Goal: Task Accomplishment & Management: Complete application form

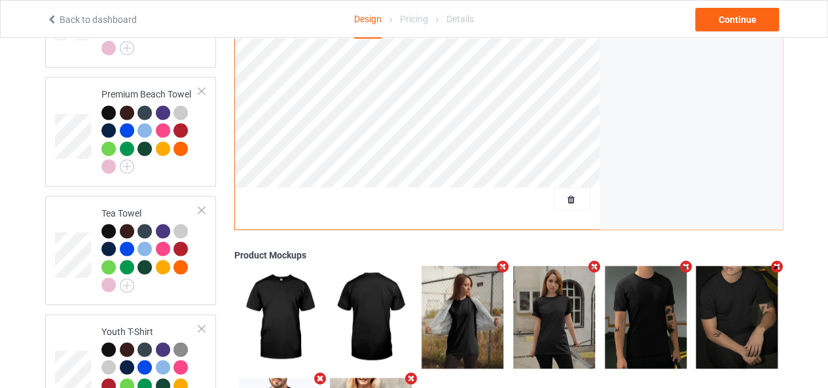
scroll to position [1035, 0]
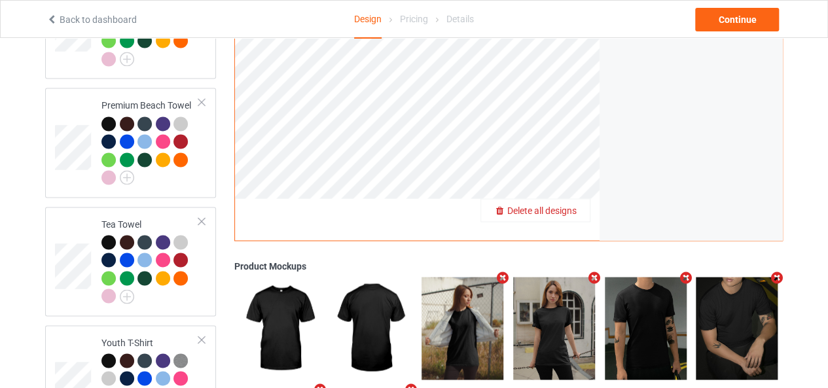
click at [580, 204] on div "Delete all designs" at bounding box center [535, 210] width 109 height 13
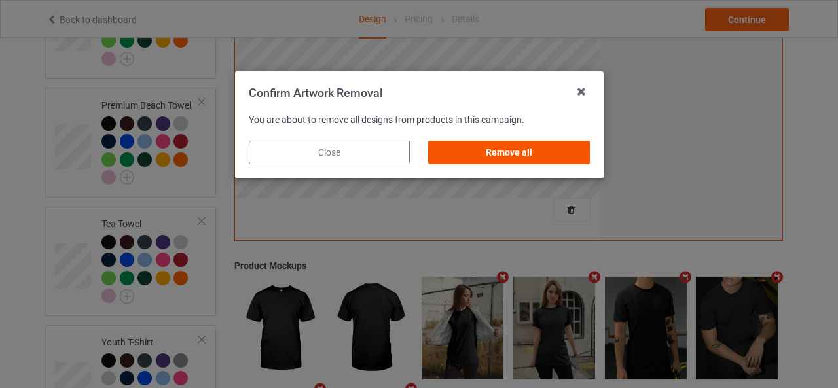
click at [512, 148] on div "Remove all" at bounding box center [508, 153] width 161 height 24
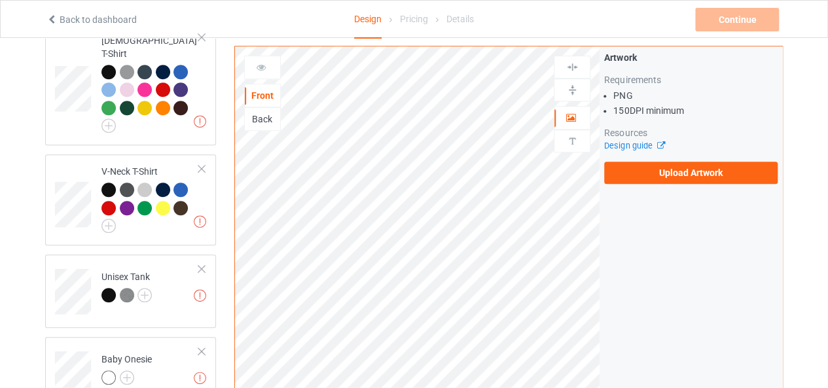
scroll to position [363, 0]
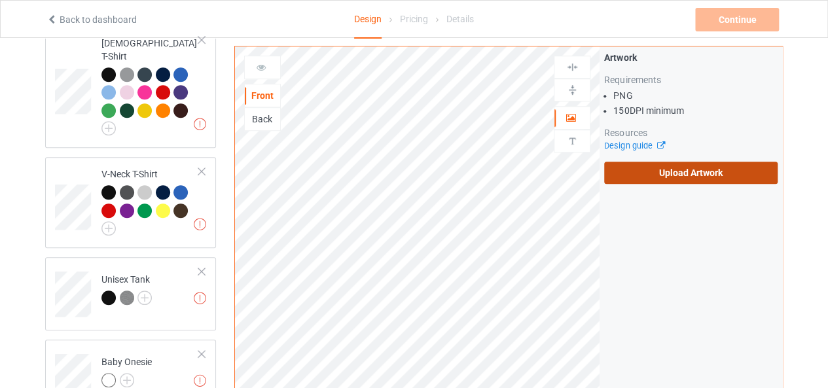
click at [706, 176] on label "Upload Artwork" at bounding box center [690, 173] width 173 height 22
click at [0, 0] on input "Upload Artwork" at bounding box center [0, 0] width 0 height 0
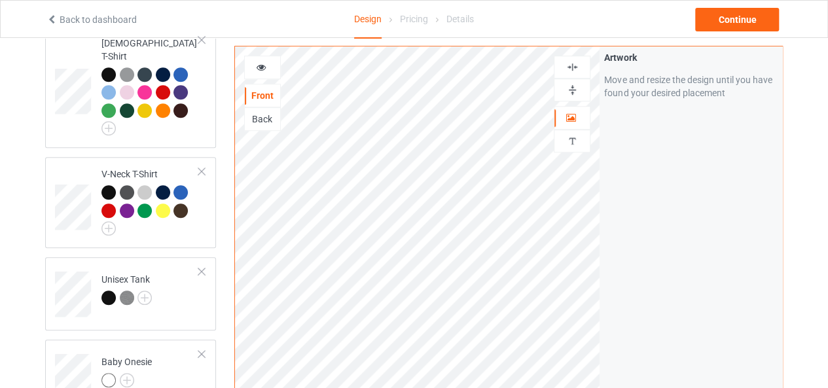
click at [574, 65] on img at bounding box center [572, 67] width 12 height 12
click at [572, 92] on img at bounding box center [572, 90] width 12 height 12
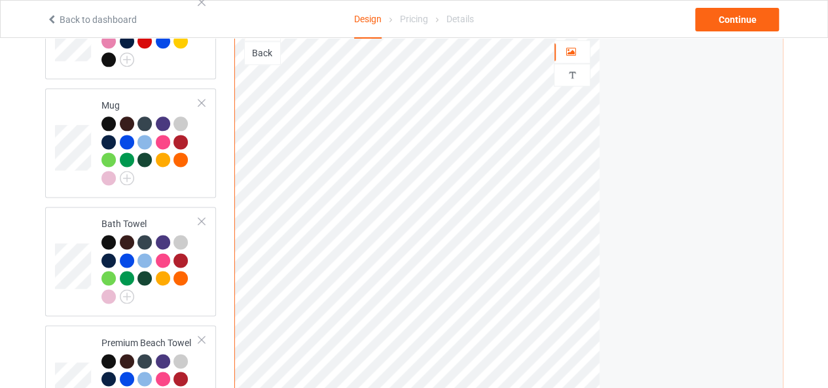
scroll to position [821, 0]
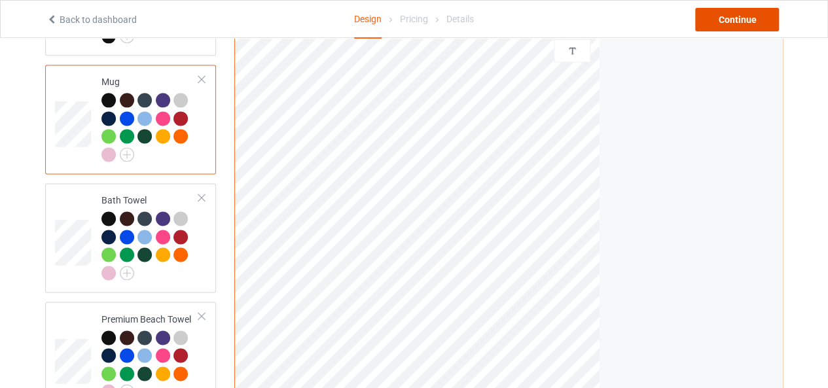
click at [717, 26] on div "Continue" at bounding box center [737, 20] width 84 height 24
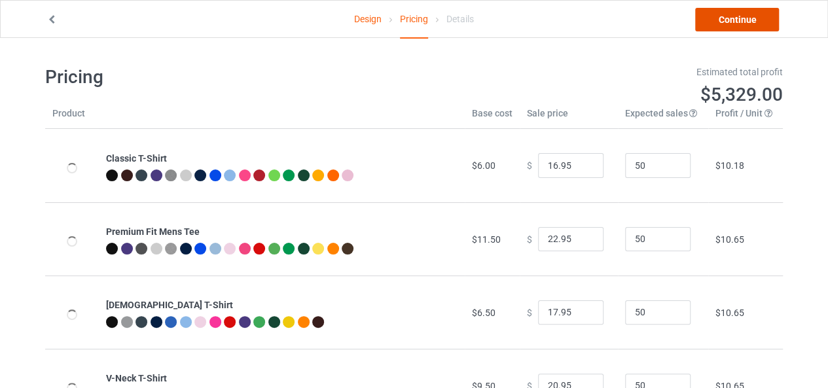
click at [717, 26] on link "Continue" at bounding box center [737, 20] width 84 height 24
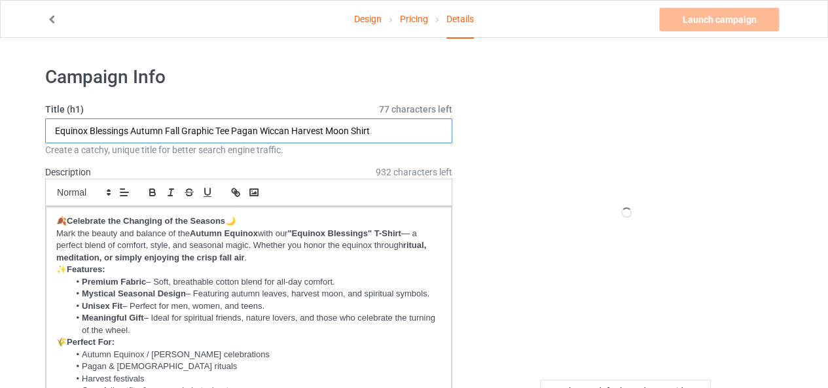
click at [283, 128] on input "Equinox Blessings Autumn Fall Graphic Tee Pagan Wiccan Harvest Moon Shirt" at bounding box center [248, 130] width 407 height 25
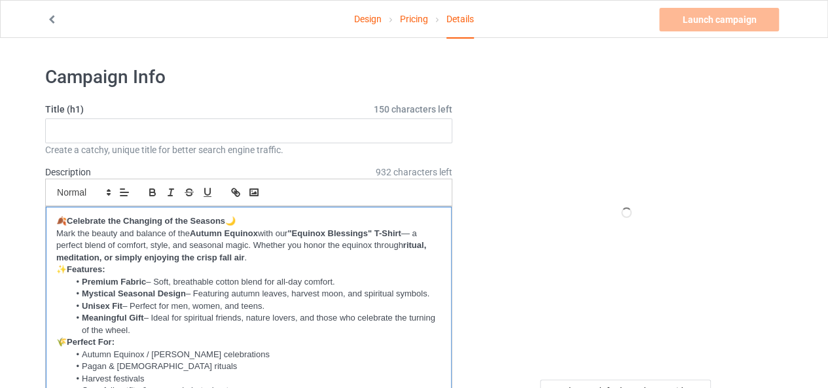
click at [244, 279] on li "Premium Fabric – Soft, breathable cotton blend for all-day comfort." at bounding box center [255, 282] width 372 height 12
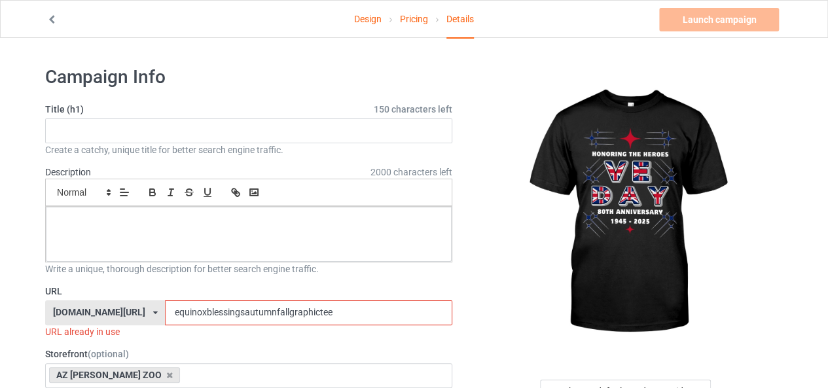
click at [238, 310] on input "equinoxblessingsautumnfallgraphictee" at bounding box center [308, 312] width 287 height 25
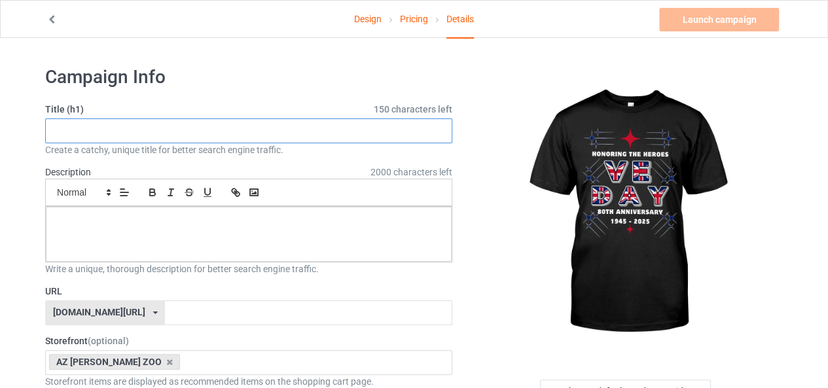
click at [234, 135] on input "text" at bounding box center [248, 130] width 407 height 25
paste input "Honoring the Heroes – VE Day 80th Anniversary"
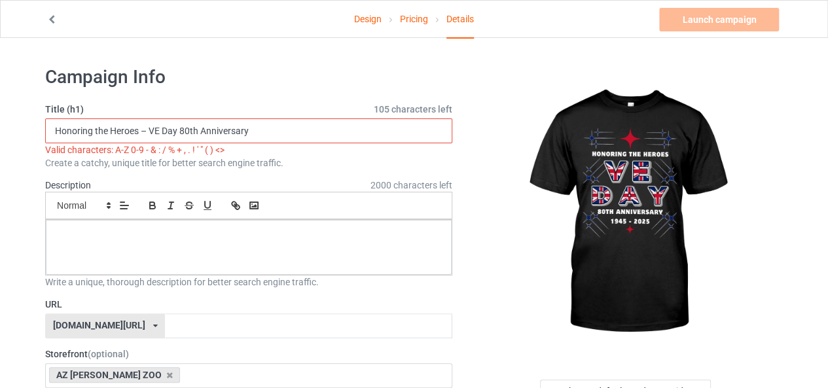
click at [147, 129] on input "Honoring the Heroes – VE Day 80th Anniversary" at bounding box center [248, 130] width 407 height 25
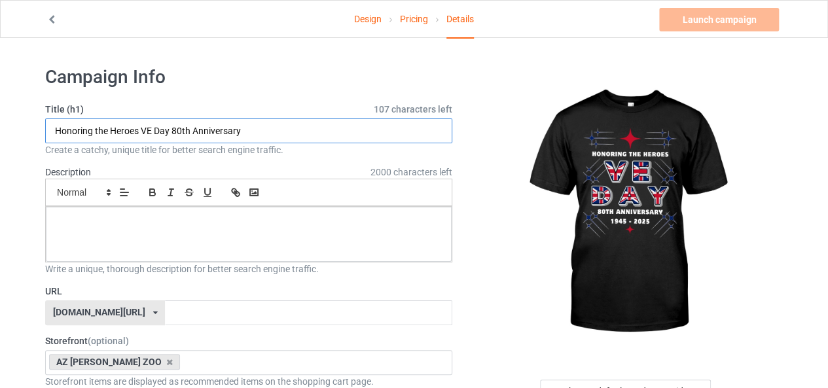
click at [300, 134] on input "Honoring the Heroes VE Day 80th Anniversary" at bounding box center [248, 130] width 407 height 25
click at [331, 131] on input "Honoring the Heroes VE Day 80th Anniversary" at bounding box center [248, 130] width 407 height 25
paste input "WWII Remembrance Gift for Veterans & History Lovers"
drag, startPoint x: 106, startPoint y: 132, endPoint x: 14, endPoint y: 125, distance: 91.8
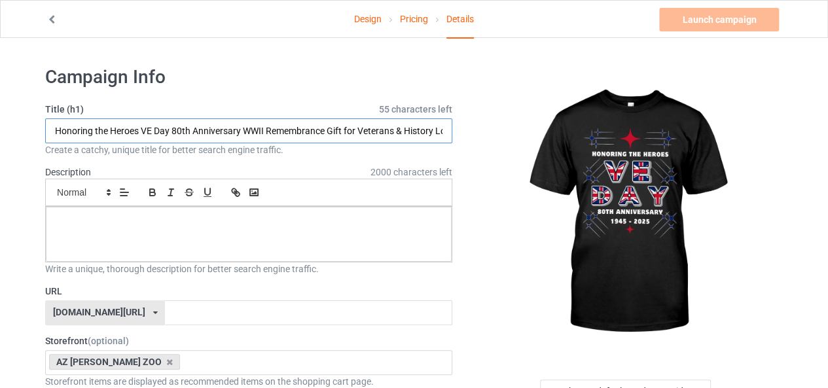
click at [140, 127] on input "Honoring the Heroes VE Day 80th Anniversary WWII Remembrance Gift for Veterans …" at bounding box center [248, 130] width 407 height 25
drag, startPoint x: 140, startPoint y: 128, endPoint x: 0, endPoint y: 129, distance: 140.0
type input "Honoring the Heroes VE Day 80th Anniversary WWII Remembrance Gift for Veterans …"
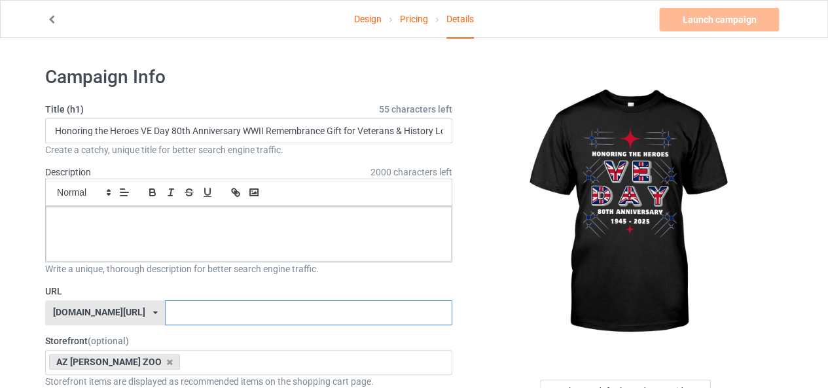
click at [175, 314] on input "text" at bounding box center [308, 312] width 287 height 25
paste input "Honoring the Heroes"
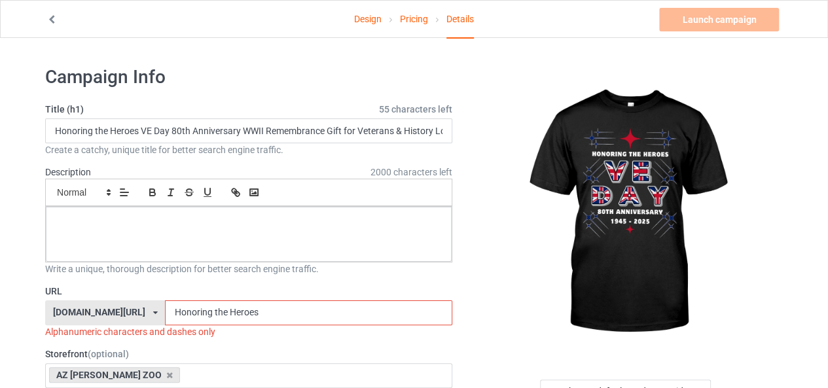
click at [178, 308] on input "Honoring the Heroes" at bounding box center [308, 312] width 287 height 25
click at [190, 310] on input "Honoringthe Heroes" at bounding box center [308, 312] width 287 height 25
click at [228, 308] on input "HonoringtheHeroes" at bounding box center [308, 312] width 287 height 25
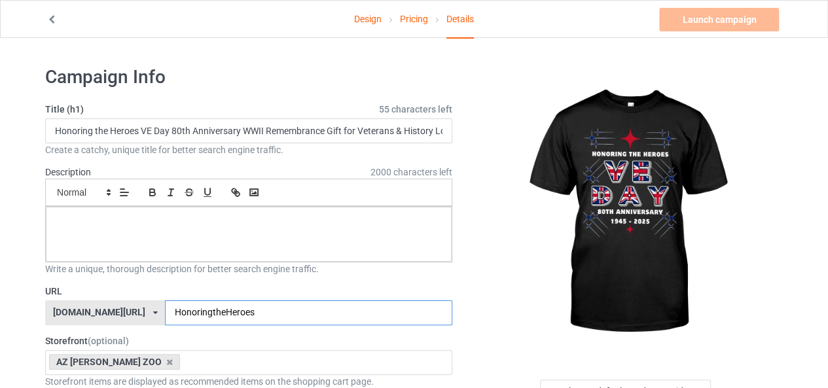
type input "HonoringtheHeroes"
click at [294, 215] on p at bounding box center [248, 221] width 385 height 12
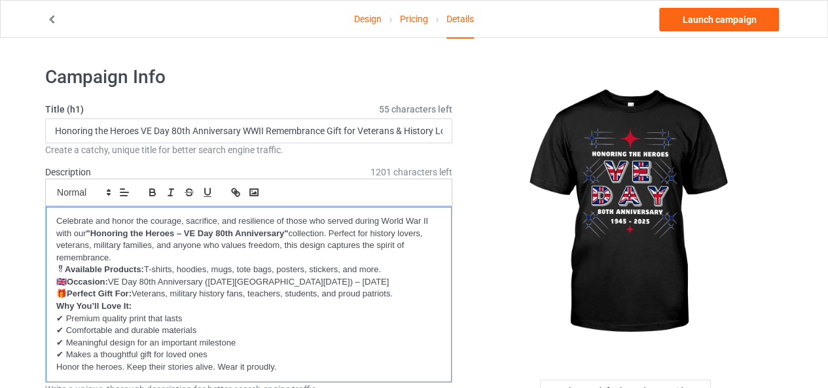
click at [322, 368] on p "Honor the heroes. Keep their stories alive. Wear it proudly." at bounding box center [248, 367] width 385 height 12
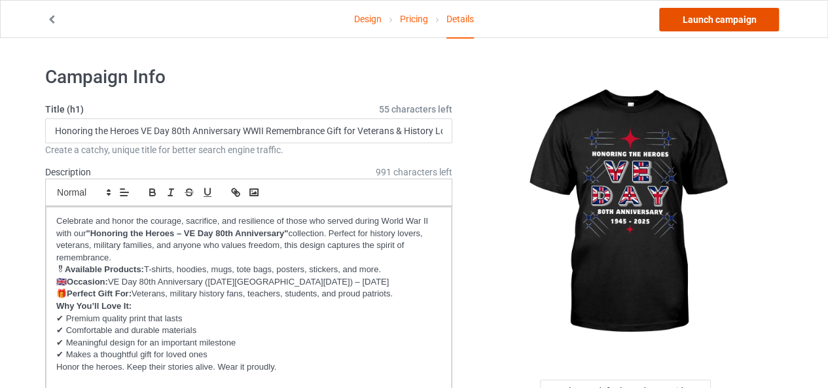
click at [730, 12] on link "Launch campaign" at bounding box center [719, 20] width 120 height 24
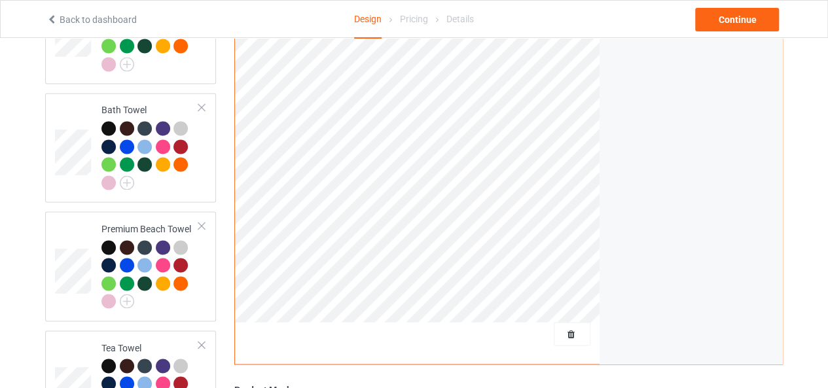
scroll to position [1048, 0]
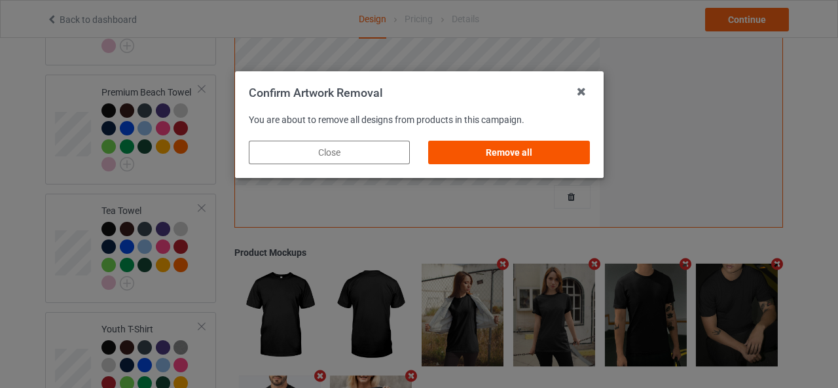
click at [527, 145] on div "Remove all" at bounding box center [508, 153] width 161 height 24
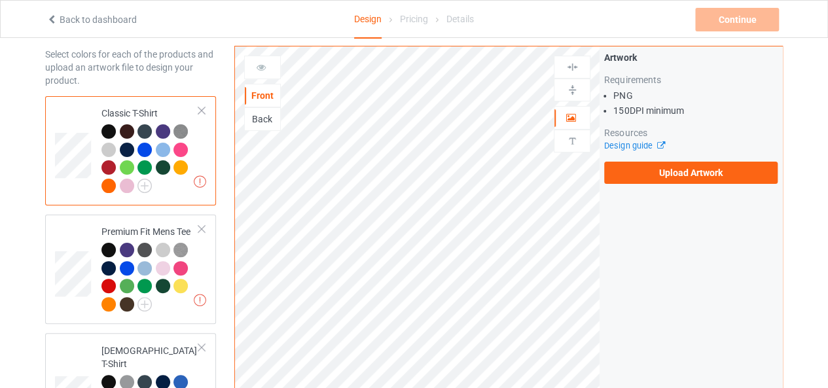
scroll to position [0, 0]
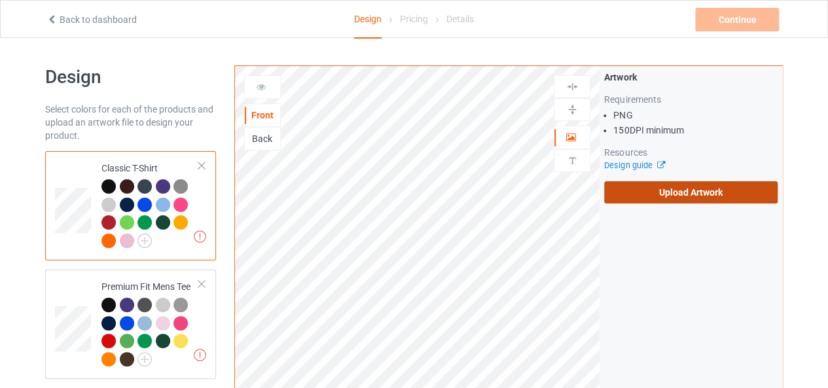
click at [705, 194] on label "Upload Artwork" at bounding box center [690, 192] width 173 height 22
click at [0, 0] on input "Upload Artwork" at bounding box center [0, 0] width 0 height 0
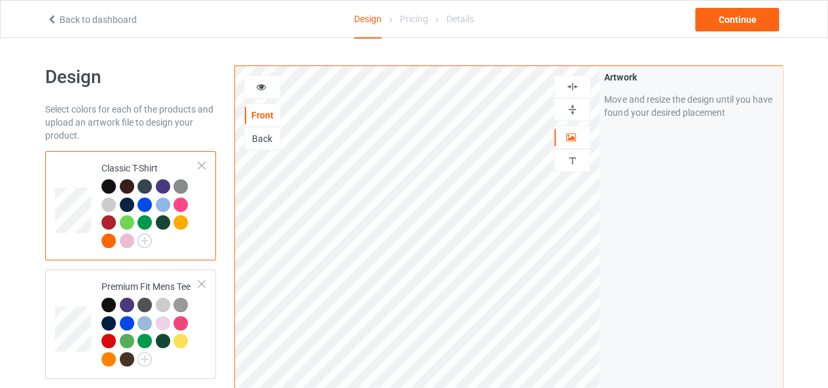
click at [565, 83] on div at bounding box center [571, 86] width 35 height 12
click at [569, 101] on div at bounding box center [572, 109] width 37 height 23
click at [578, 81] on img at bounding box center [572, 86] width 12 height 12
click at [572, 104] on img at bounding box center [572, 109] width 12 height 12
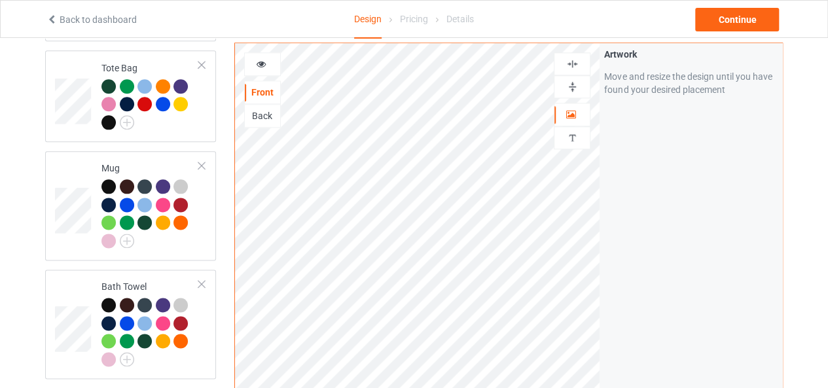
scroll to position [738, 0]
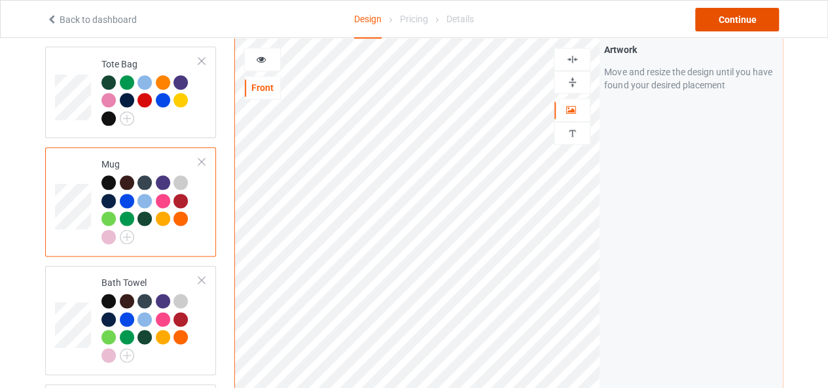
click at [725, 27] on div "Continue" at bounding box center [737, 20] width 84 height 24
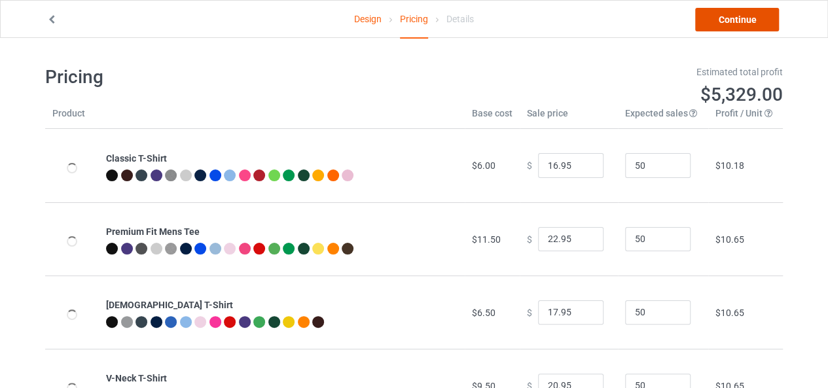
click at [725, 27] on link "Continue" at bounding box center [737, 20] width 84 height 24
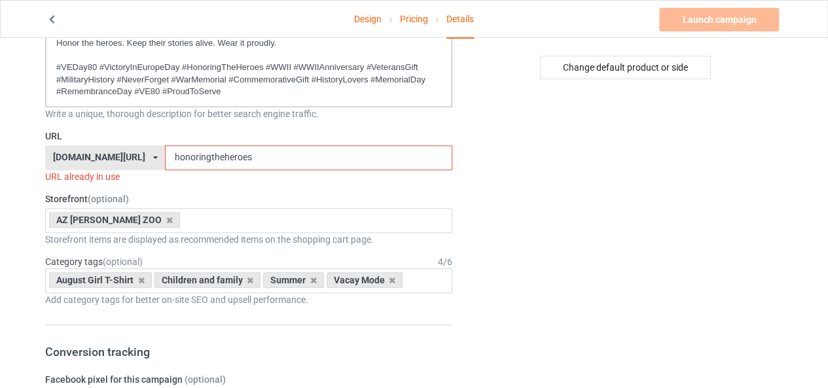
scroll to position [357, 0]
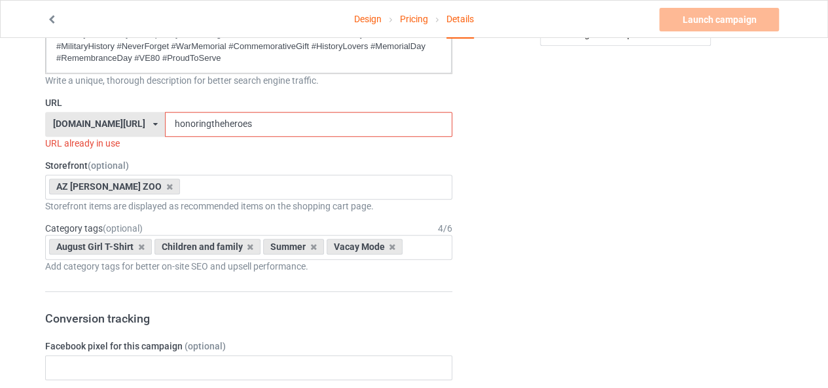
click at [281, 122] on input "honoringtheheroes" at bounding box center [308, 124] width 287 height 25
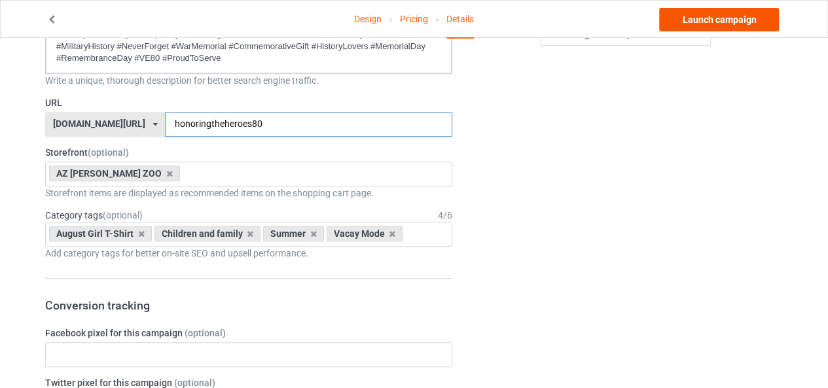
type input "honoringtheheroes80"
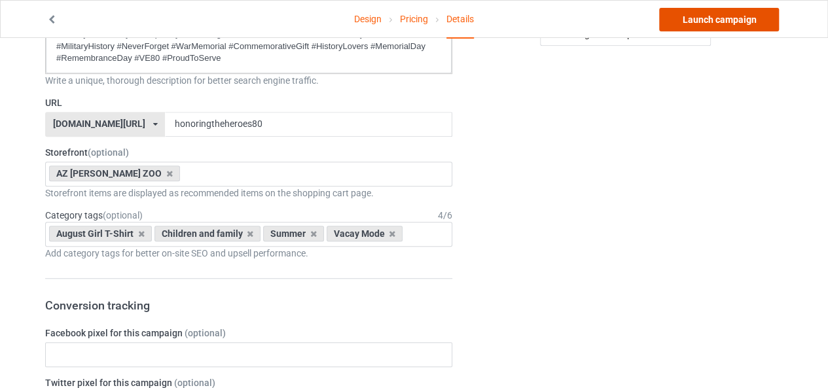
click at [710, 10] on link "Launch campaign" at bounding box center [719, 20] width 120 height 24
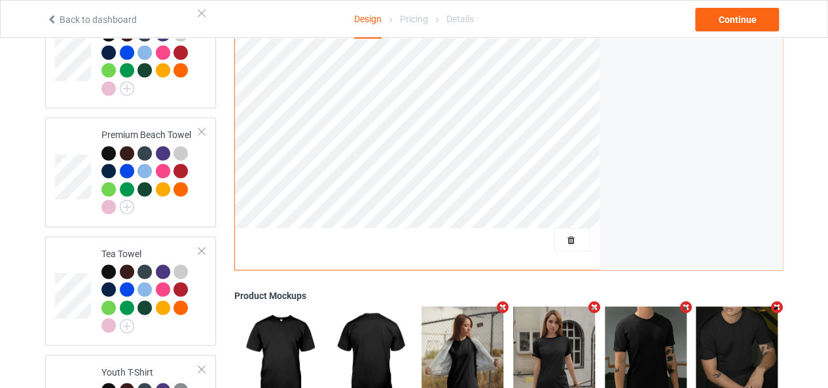
scroll to position [991, 0]
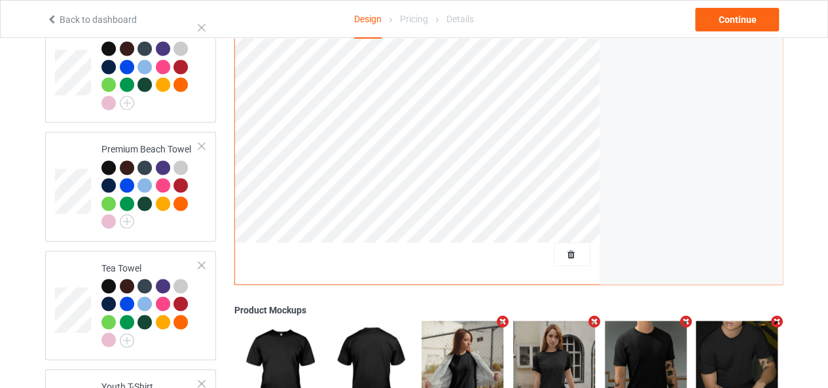
click at [573, 247] on div at bounding box center [572, 254] width 37 height 24
click at [567, 242] on div at bounding box center [572, 254] width 37 height 24
click at [563, 249] on span "Delete all designs" at bounding box center [541, 254] width 69 height 10
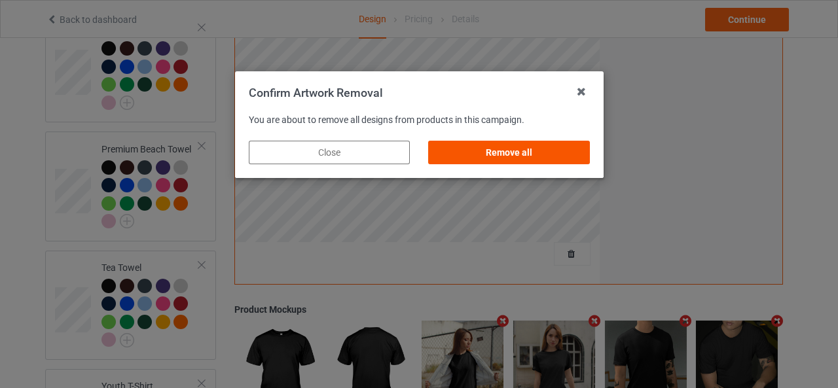
click at [505, 154] on div "Remove all" at bounding box center [508, 153] width 161 height 24
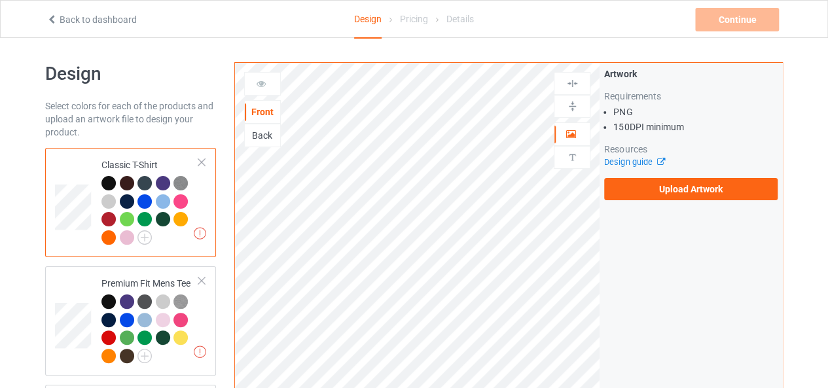
scroll to position [0, 0]
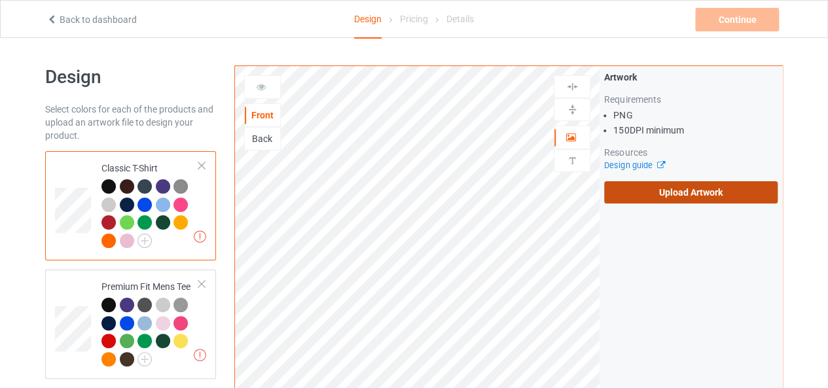
click at [693, 193] on label "Upload Artwork" at bounding box center [690, 192] width 173 height 22
click at [0, 0] on input "Upload Artwork" at bounding box center [0, 0] width 0 height 0
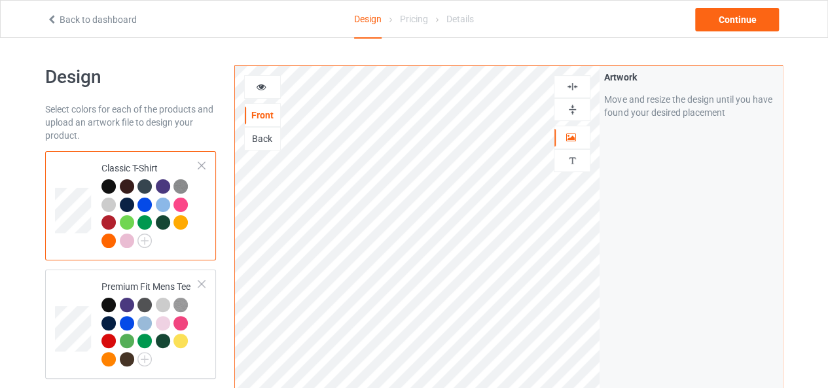
click at [575, 86] on img at bounding box center [572, 86] width 12 height 12
click at [573, 108] on img at bounding box center [572, 109] width 12 height 12
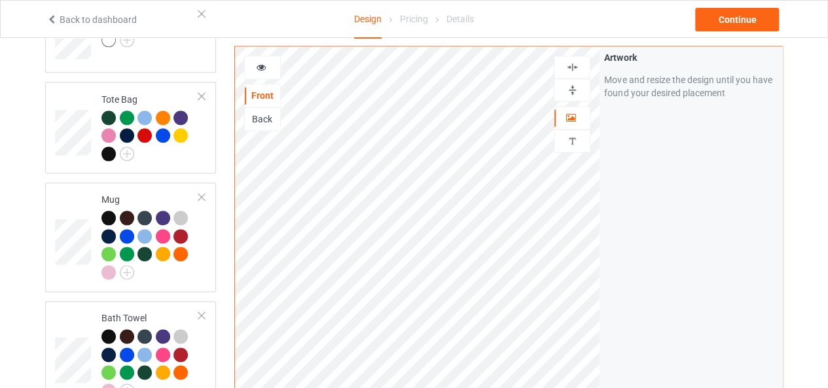
scroll to position [711, 0]
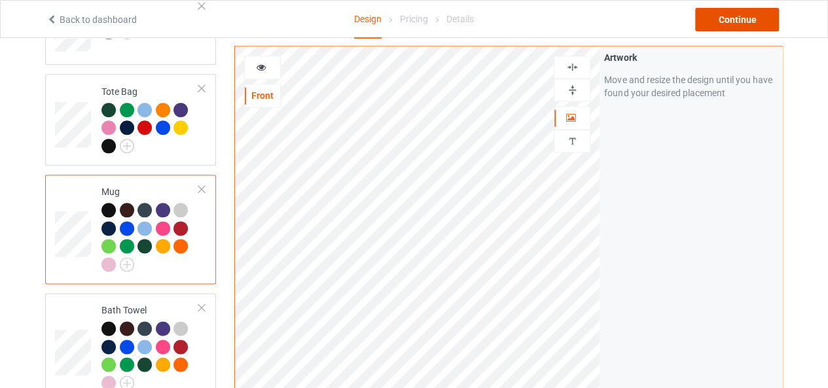
click at [735, 25] on div "Continue" at bounding box center [737, 20] width 84 height 24
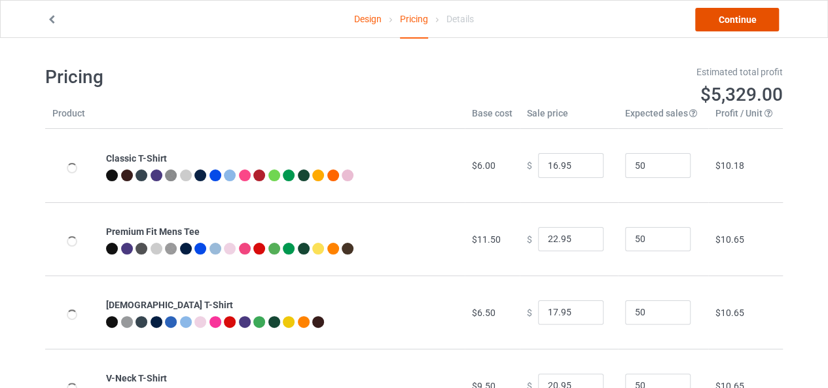
click at [735, 25] on link "Continue" at bounding box center [737, 20] width 84 height 24
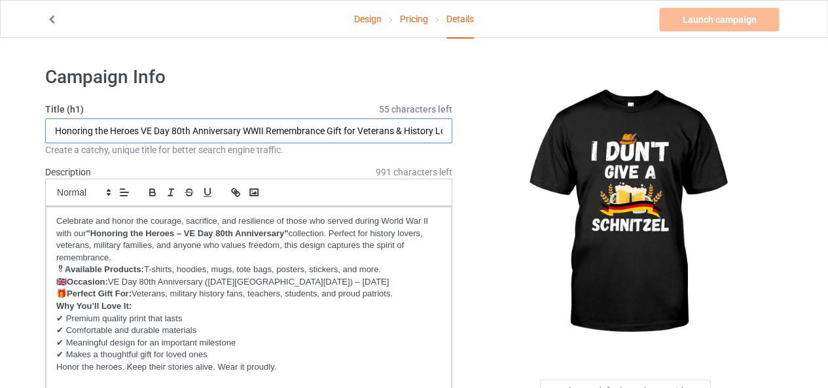
click at [229, 135] on input "Honoring the Heroes VE Day 80th Anniversary WWII Remembrance Gift for Veterans …" at bounding box center [248, 130] width 407 height 25
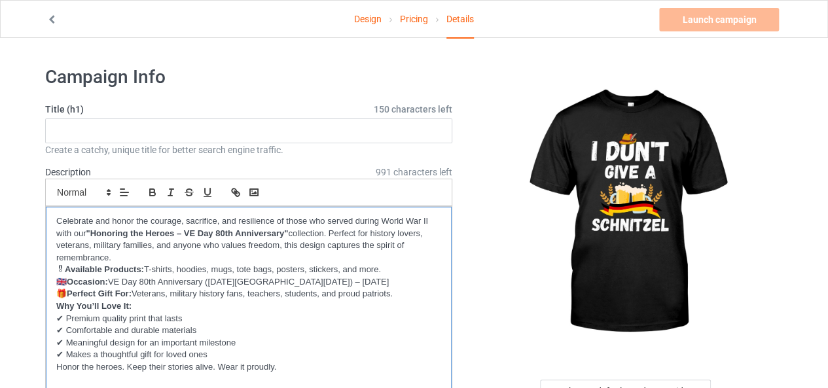
click at [168, 317] on p "✔ Premium quality print that lasts" at bounding box center [248, 319] width 385 height 12
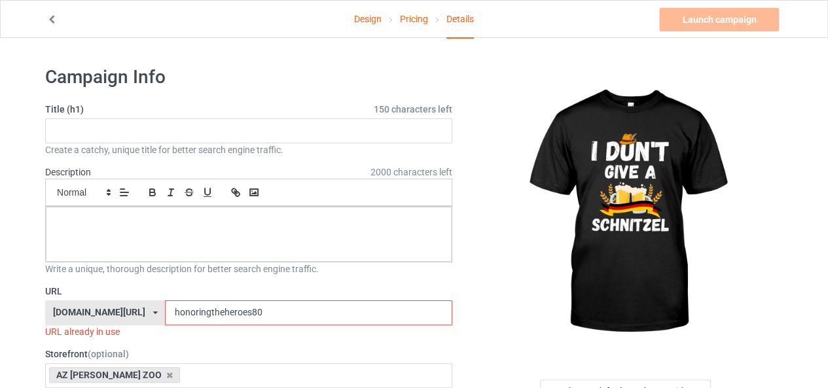
click at [200, 314] on input "honoringtheheroes80" at bounding box center [308, 312] width 287 height 25
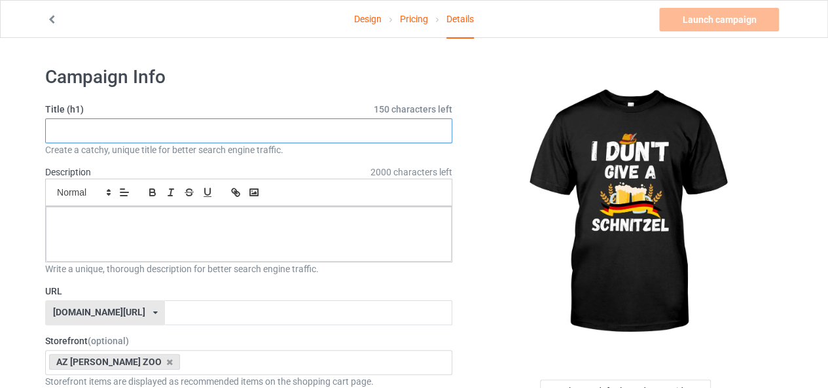
click at [126, 125] on input "text" at bounding box center [248, 130] width 407 height 25
paste input "I Don’t Give a Schnitzel"
click at [243, 122] on input "I Don’t Give a Schnitzel" at bounding box center [248, 130] width 407 height 25
paste input "Funny German Food Lover"
click at [275, 130] on input "I Don’t Give a Schnitzel Funny German Food Lover" at bounding box center [248, 130] width 407 height 25
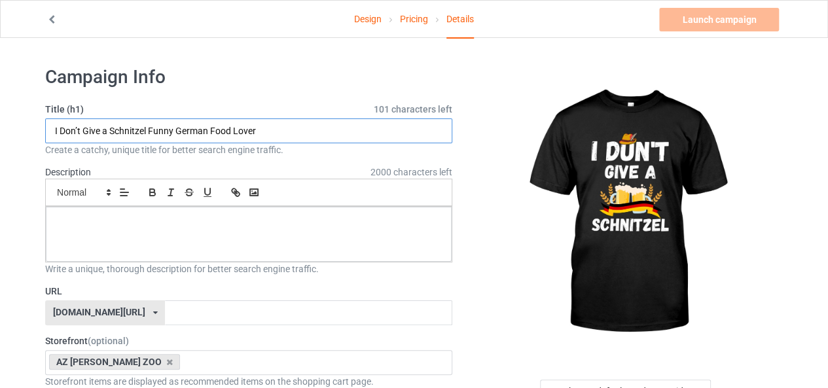
paste input "Oktoberfest Humor Gift Idea"
drag, startPoint x: 143, startPoint y: 130, endPoint x: 43, endPoint y: 135, distance: 100.9
type input "I Don’t Give a Schnitzel Funny German Food Lover Oktoberfest Humor Gift Idea"
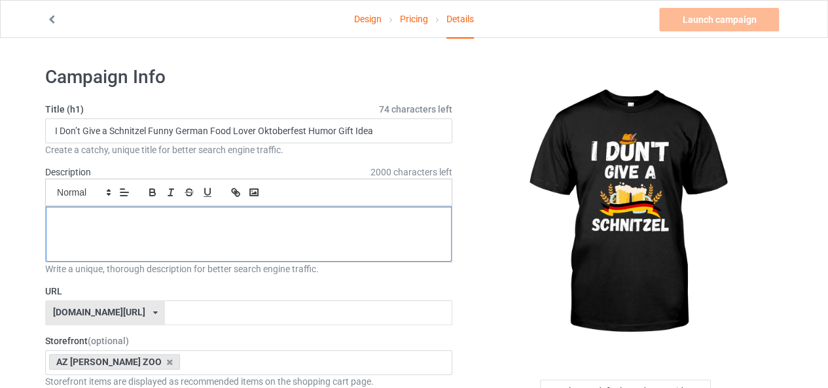
click at [173, 240] on div at bounding box center [249, 234] width 406 height 55
click at [168, 310] on input "text" at bounding box center [308, 312] width 287 height 25
paste input "I Don’t Give a Schnitzel"
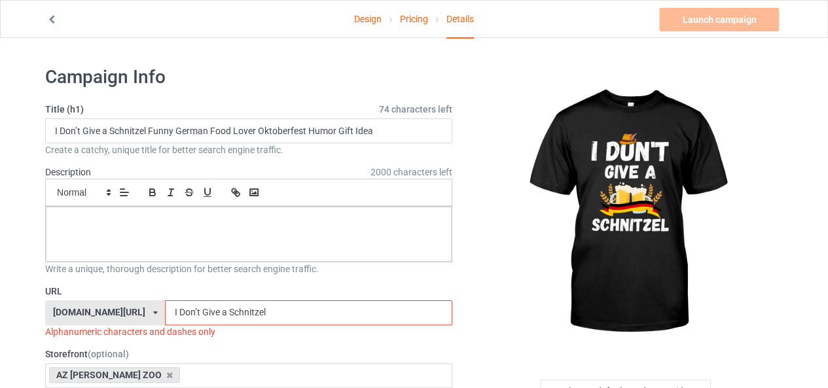
click at [165, 310] on input "I Don’t Give a Schnitzel" at bounding box center [308, 312] width 287 height 25
click at [165, 310] on input "IDon’t Give a Schnitzel" at bounding box center [308, 312] width 287 height 25
click at [165, 311] on input "IDont Give a Schnitzel" at bounding box center [308, 312] width 287 height 25
click at [179, 312] on input "IDontGive a Schnitzel" at bounding box center [308, 312] width 287 height 25
click at [186, 311] on input "IDontGivea Schnitzel" at bounding box center [308, 312] width 287 height 25
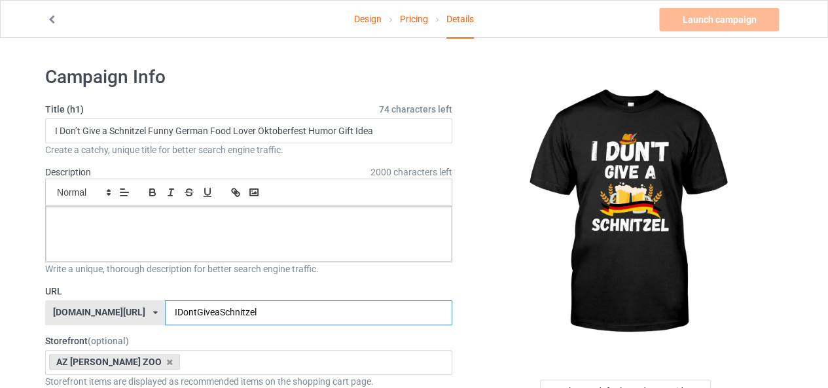
type input "IDontGiveaSchnitzel"
click at [345, 230] on div at bounding box center [249, 234] width 406 height 55
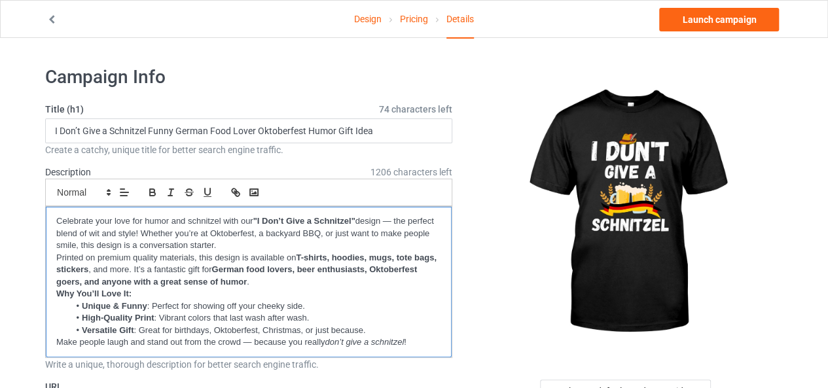
click at [427, 344] on p "Make people laugh and stand out from the crowd — because you really don’t give …" at bounding box center [248, 342] width 385 height 12
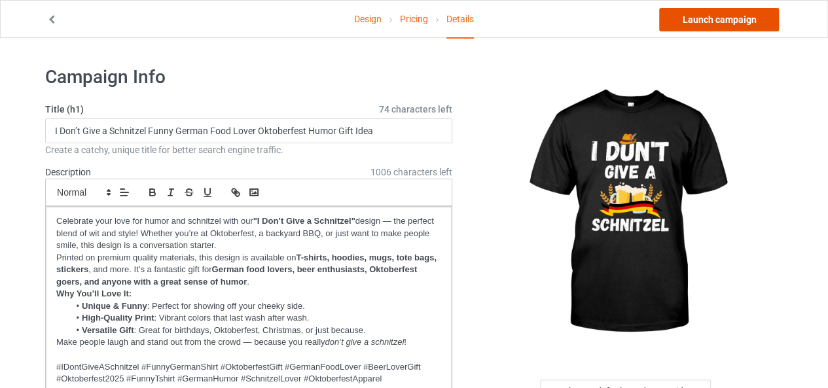
click at [739, 23] on link "Launch campaign" at bounding box center [719, 20] width 120 height 24
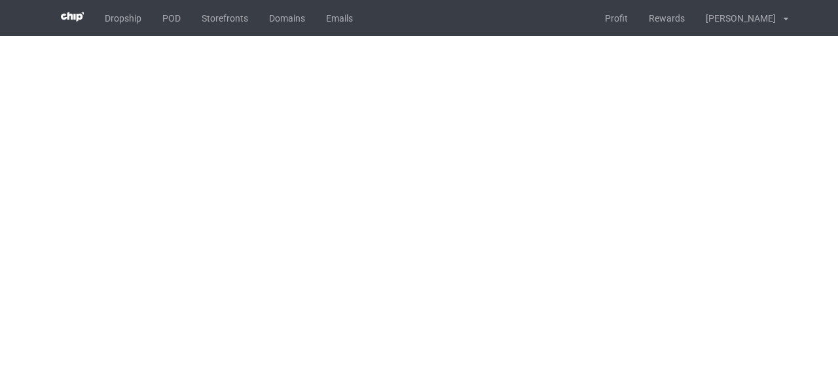
click at [692, 293] on body "Dropship POD Storefronts Domains Emails Profit Rewards Adome Ben Settings Tax D…" at bounding box center [419, 194] width 838 height 388
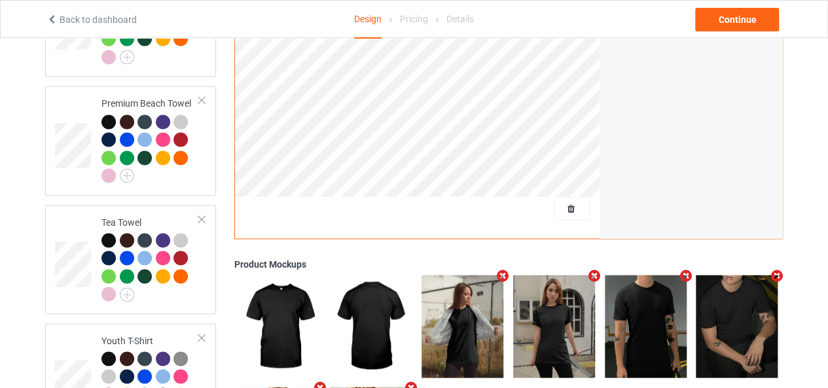
scroll to position [1033, 0]
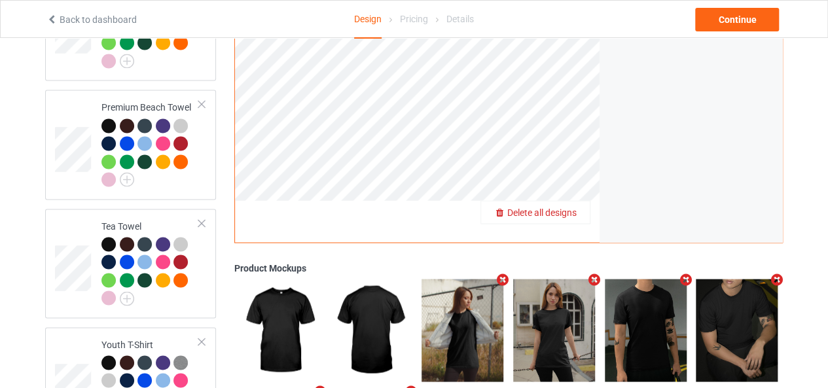
click at [571, 205] on div "Delete all designs" at bounding box center [535, 211] width 109 height 13
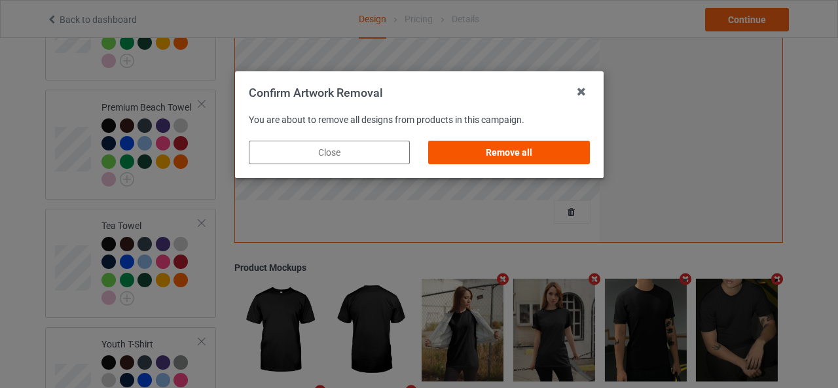
click at [536, 141] on div "Remove all" at bounding box center [508, 153] width 179 height 42
click at [536, 145] on div "Remove all" at bounding box center [508, 153] width 161 height 24
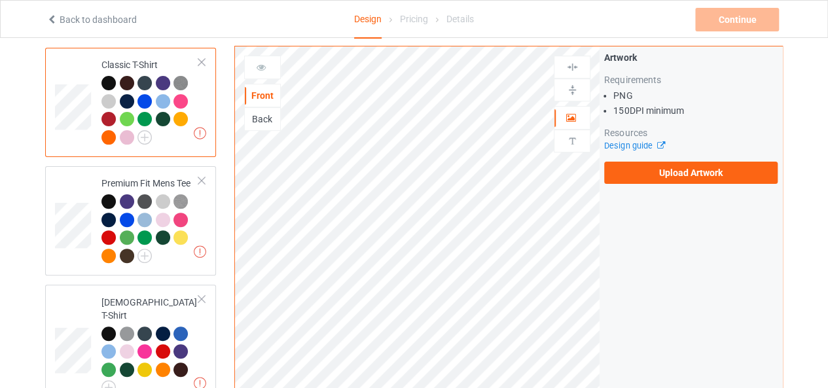
scroll to position [0, 0]
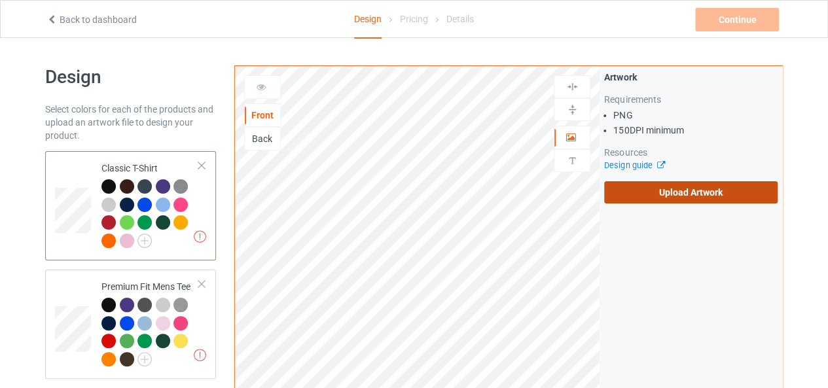
click at [678, 186] on label "Upload Artwork" at bounding box center [690, 192] width 173 height 22
click at [0, 0] on input "Upload Artwork" at bounding box center [0, 0] width 0 height 0
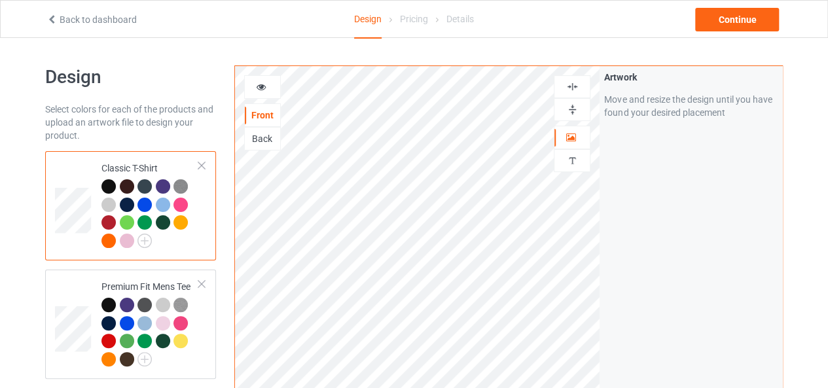
click at [578, 81] on img at bounding box center [572, 86] width 12 height 12
click at [562, 113] on div at bounding box center [571, 109] width 35 height 12
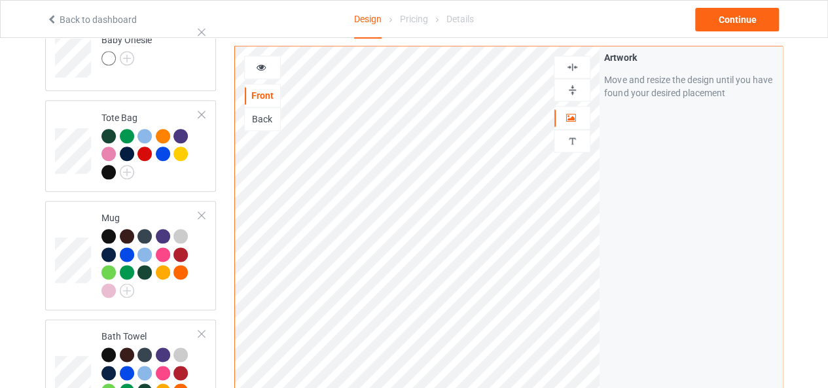
scroll to position [692, 0]
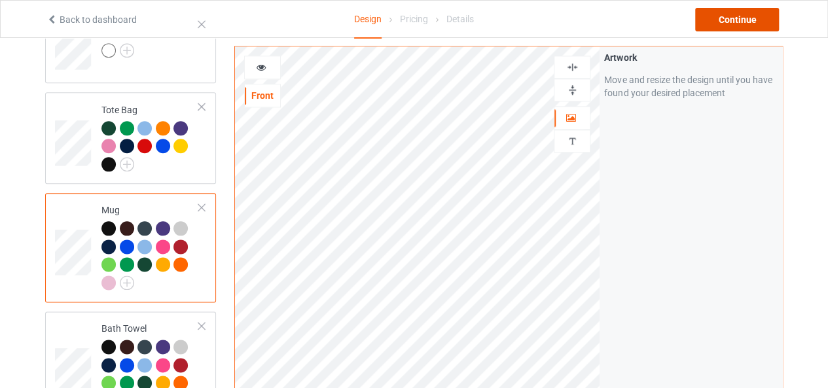
click at [735, 25] on div "Continue" at bounding box center [737, 20] width 84 height 24
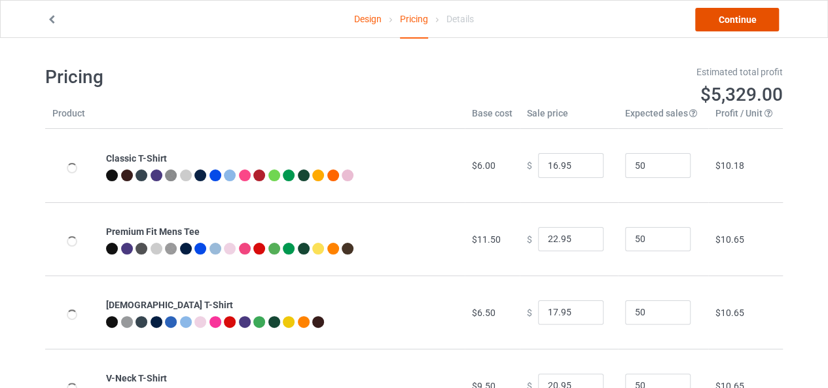
click at [722, 22] on link "Continue" at bounding box center [737, 20] width 84 height 24
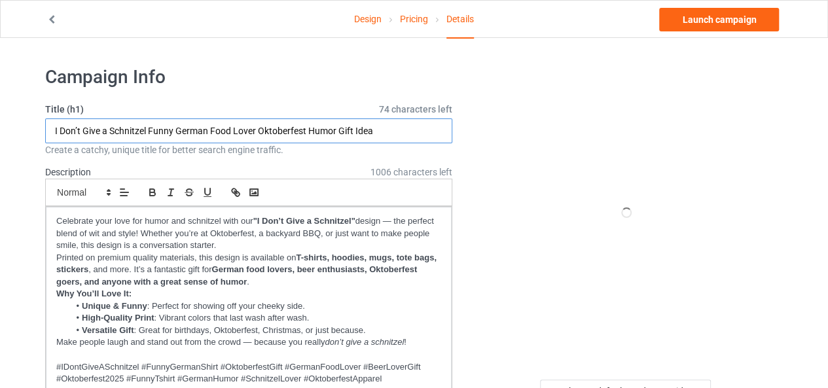
click at [215, 130] on input "I Don’t Give a Schnitzel Funny German Food Lover Oktoberfest Humor Gift Idea" at bounding box center [248, 130] width 407 height 25
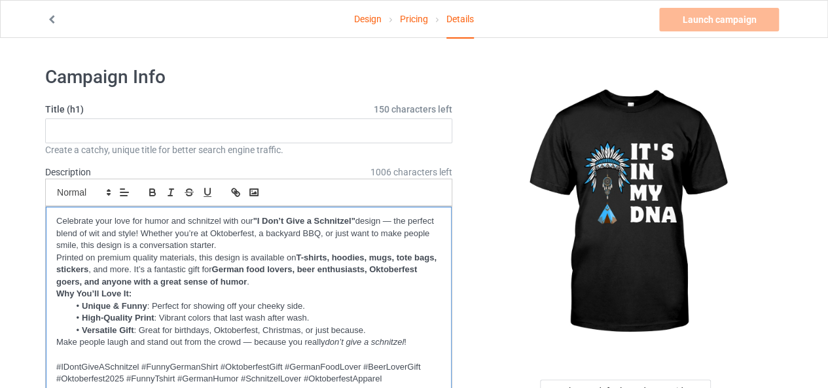
click at [177, 288] on p "Why You’ll Love It:" at bounding box center [248, 294] width 385 height 12
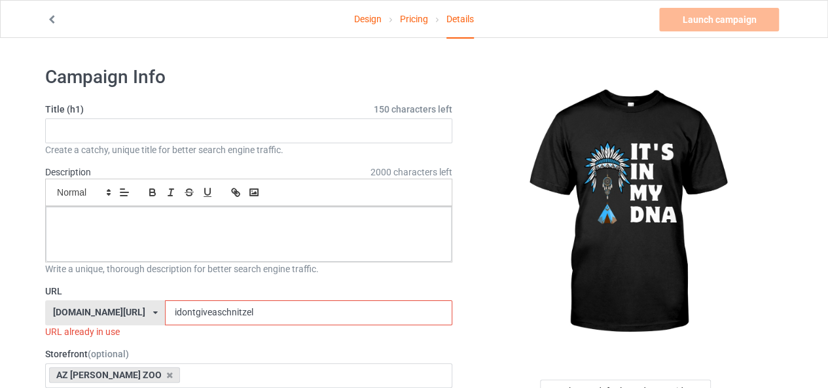
click at [182, 315] on input "idontgiveaschnitzel" at bounding box center [308, 312] width 287 height 25
click at [182, 313] on input "idontgiveaschnitzel" at bounding box center [308, 312] width 287 height 25
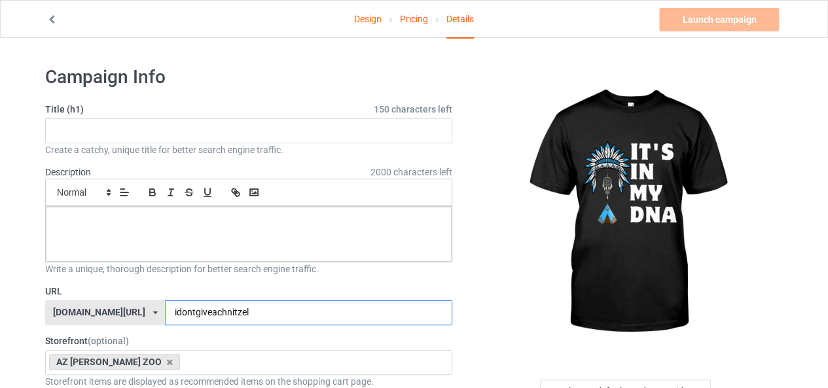
type input "idontgiveachnitzel"
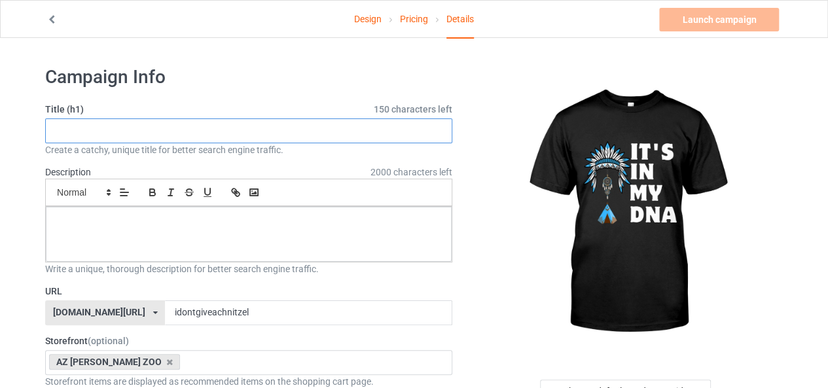
click at [157, 141] on input "text" at bounding box center [248, 130] width 407 height 25
paste input "It’s in My DNA – Native American Pride Apparel & Gifts"
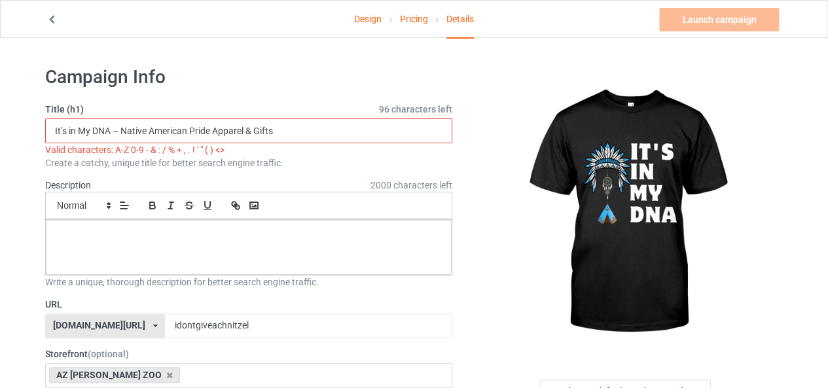
click at [119, 132] on input "It’s in My DNA – Native American Pride Apparel & Gifts" at bounding box center [248, 130] width 407 height 25
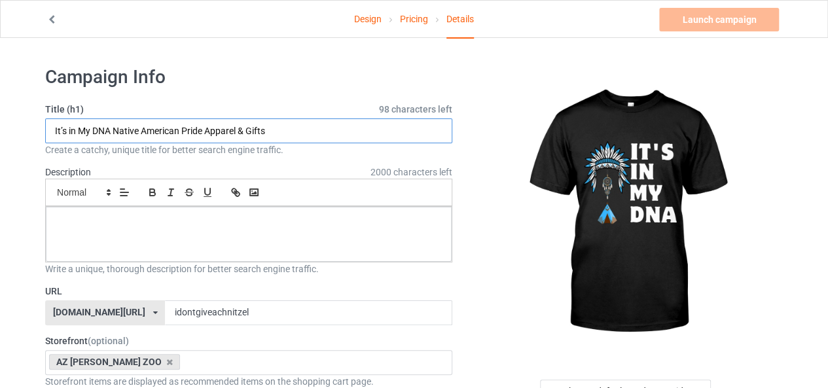
click at [275, 132] on input "It’s in My DNA Native American Pride Apparel & Gifts" at bounding box center [248, 130] width 407 height 25
paste input "Indigenous Heritage Clothing"
drag, startPoint x: 89, startPoint y: 130, endPoint x: 179, endPoint y: 135, distance: 90.5
click at [179, 135] on input "It’s in My DNA Native American Pride Apparel & Gifts Indigenous Heritage Clothi…" at bounding box center [248, 130] width 407 height 25
type input "It’s in My DNA Native American Pride Apparel & Gifts Indigenous Heritage Clothi…"
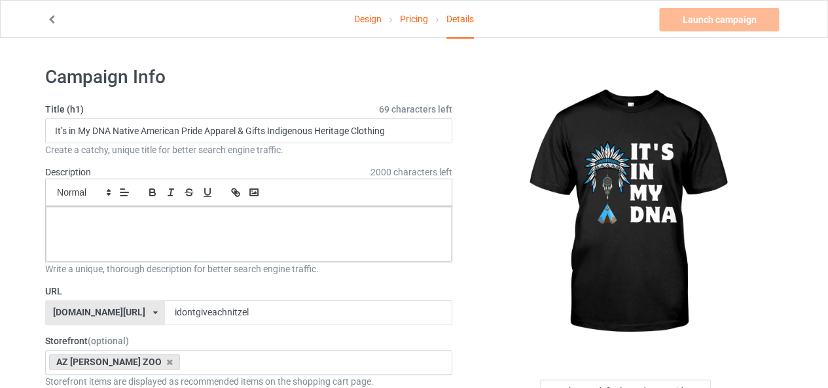
click at [199, 313] on input "idontgiveachnitzel" at bounding box center [308, 312] width 287 height 25
paste input "My DNA Native American"
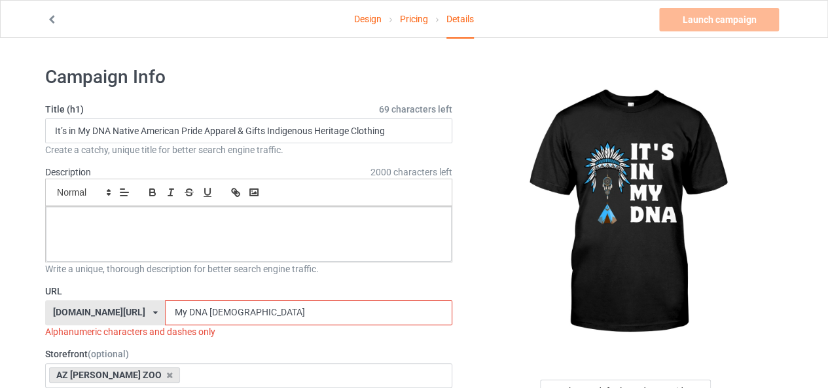
click at [165, 310] on input "My DNA Native American" at bounding box center [308, 312] width 287 height 25
click at [173, 311] on input "MyDNA Native American" at bounding box center [308, 312] width 287 height 25
click at [196, 310] on input "MyDNANative American" at bounding box center [308, 312] width 287 height 25
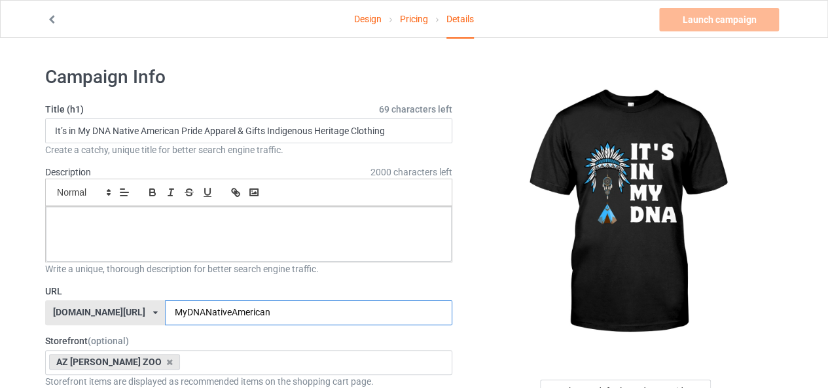
type input "MyDNANativeAmerican"
click at [294, 236] on div at bounding box center [249, 234] width 406 height 55
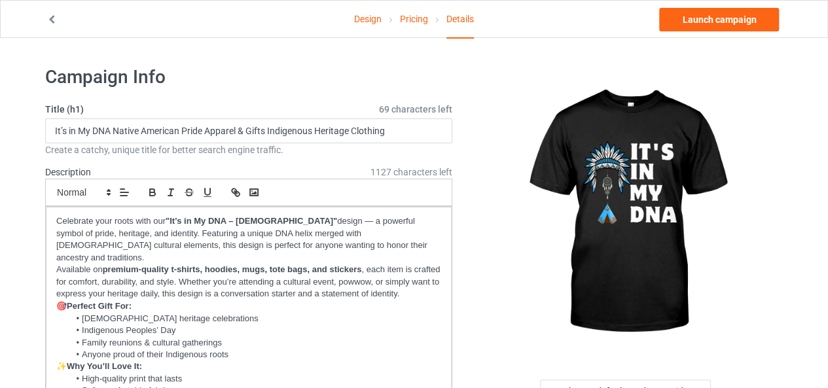
click at [552, 274] on img at bounding box center [626, 212] width 236 height 294
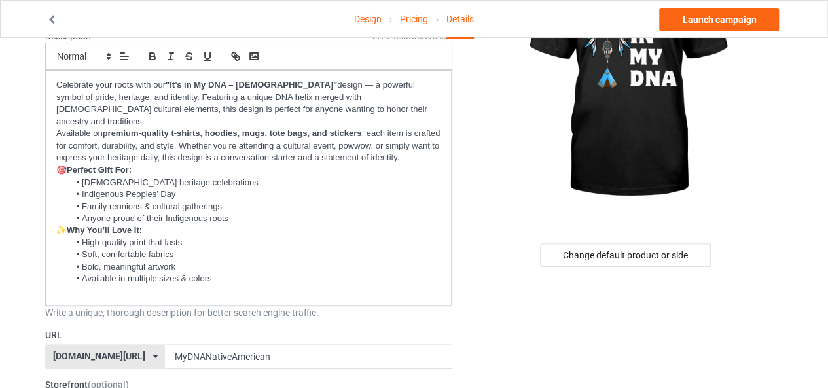
scroll to position [183, 0]
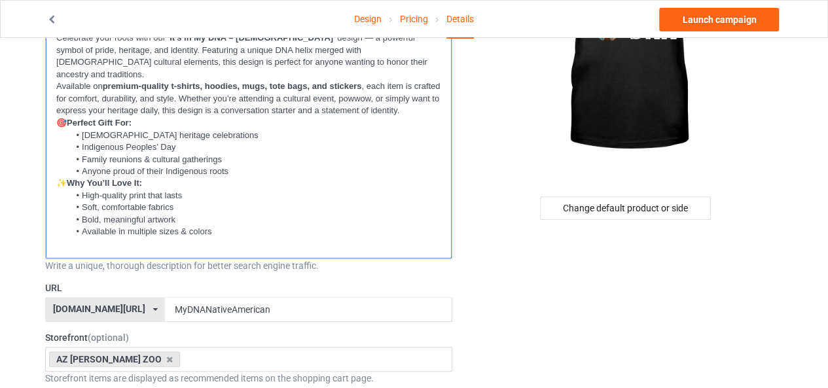
click at [267, 226] on li "Available in multiple sizes & colors" at bounding box center [255, 232] width 372 height 12
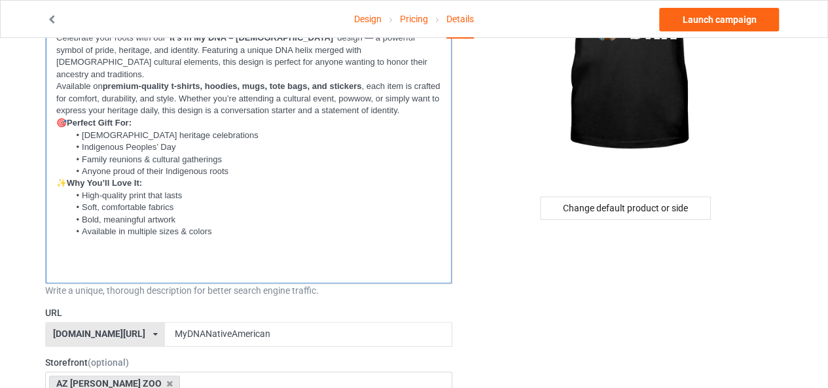
scroll to position [0, 0]
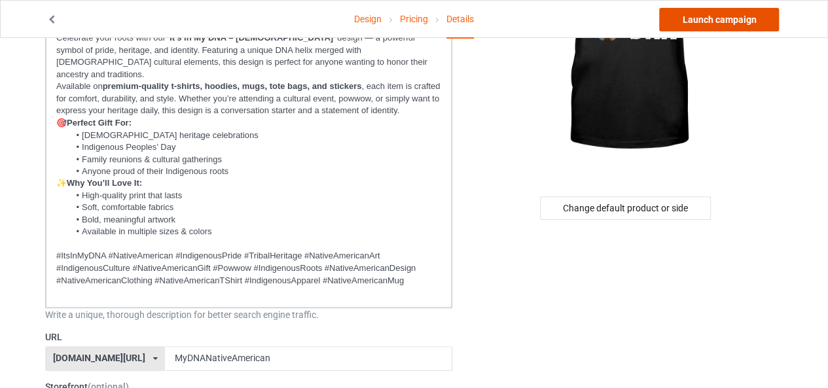
click at [737, 18] on link "Launch campaign" at bounding box center [719, 20] width 120 height 24
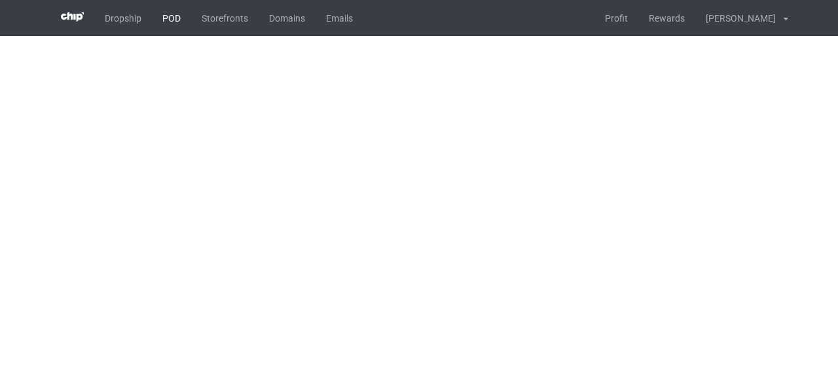
click at [173, 26] on link "POD" at bounding box center [171, 18] width 39 height 36
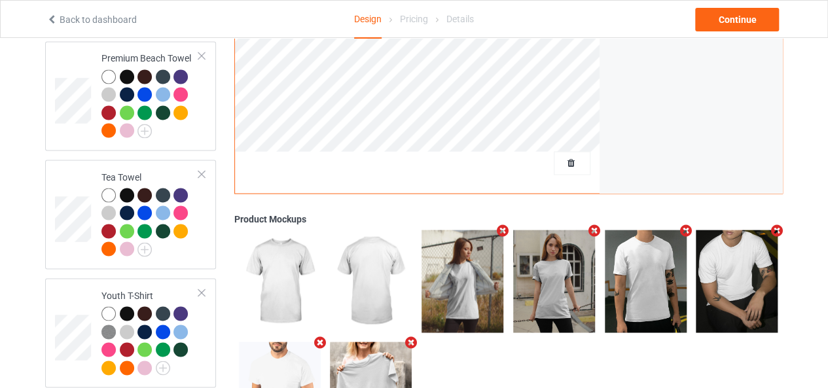
scroll to position [921, 0]
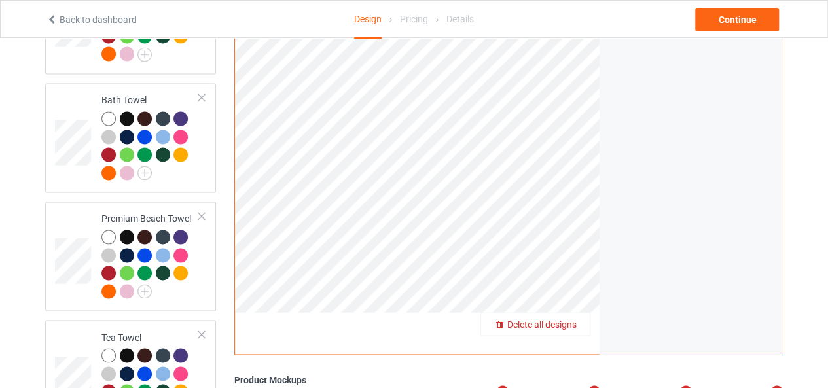
click at [575, 319] on span "Delete all designs" at bounding box center [541, 324] width 69 height 10
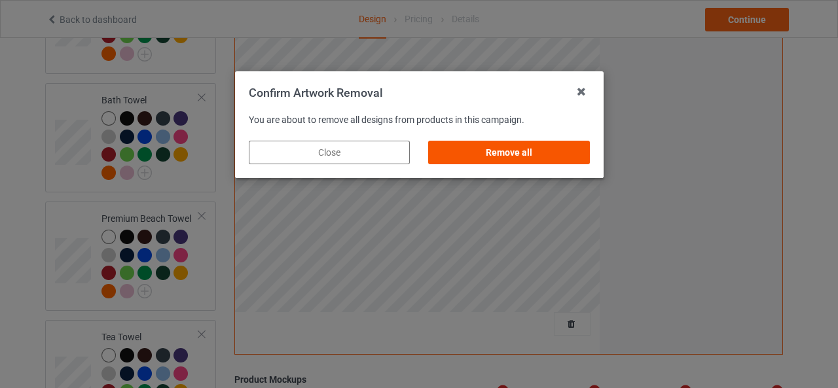
click at [539, 152] on div "Remove all" at bounding box center [508, 153] width 161 height 24
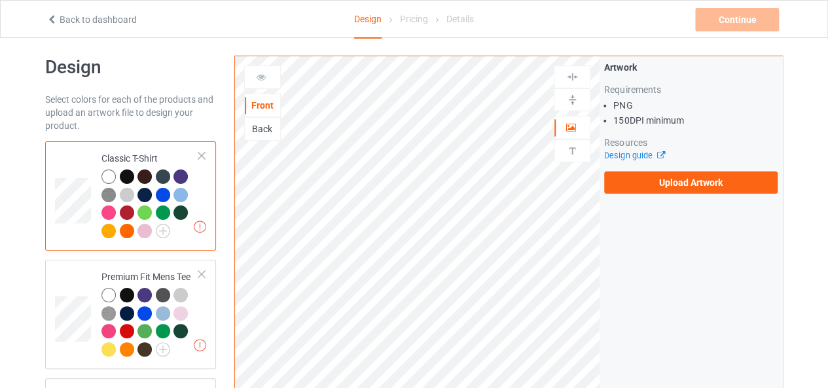
scroll to position [0, 0]
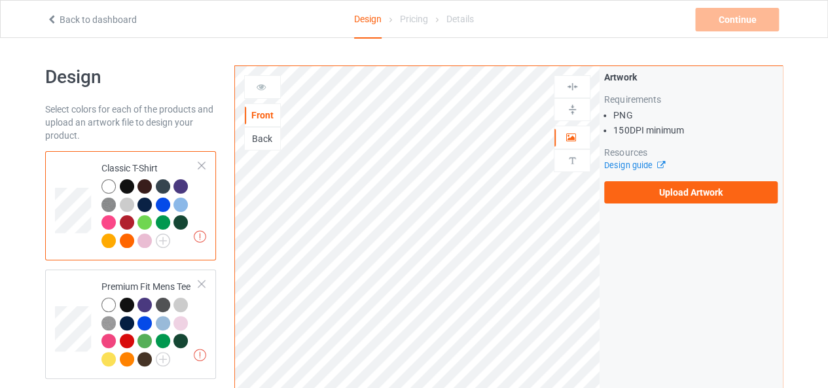
click at [668, 206] on div "Artwork Requirements PNG 150 DPI minimum Resources Design guide Upload Artwork" at bounding box center [690, 137] width 183 height 142
click at [666, 188] on label "Upload Artwork" at bounding box center [690, 192] width 173 height 22
click at [0, 0] on input "Upload Artwork" at bounding box center [0, 0] width 0 height 0
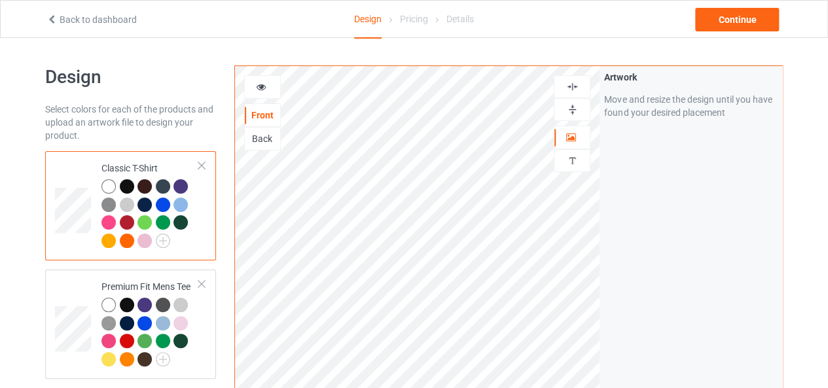
click at [571, 87] on img at bounding box center [572, 86] width 12 height 12
click at [569, 108] on img at bounding box center [572, 109] width 12 height 12
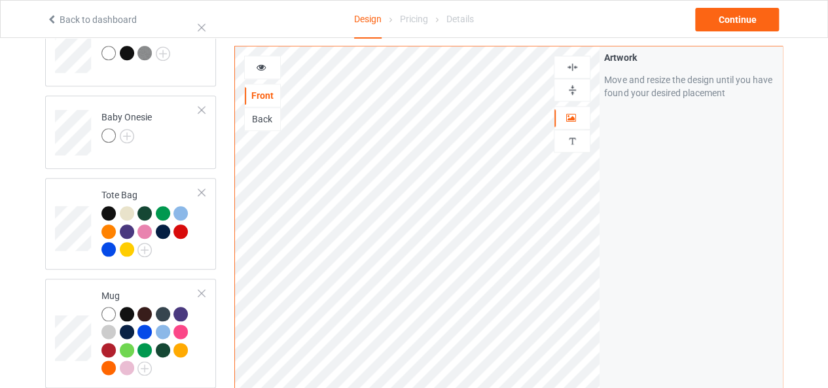
scroll to position [635, 0]
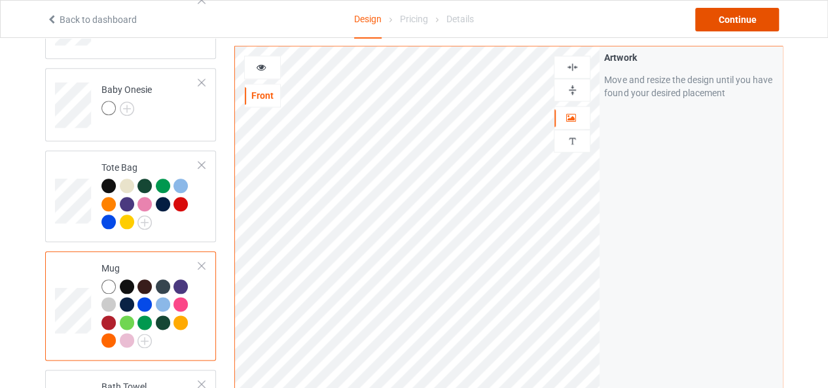
click at [754, 27] on div "Continue" at bounding box center [737, 20] width 84 height 24
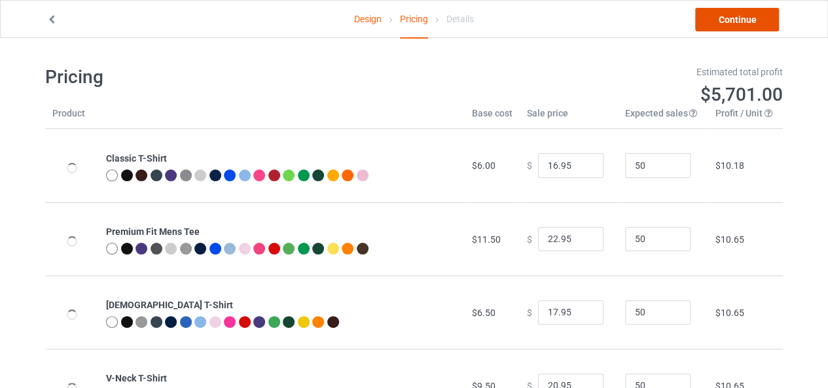
click at [754, 27] on link "Continue" at bounding box center [737, 20] width 84 height 24
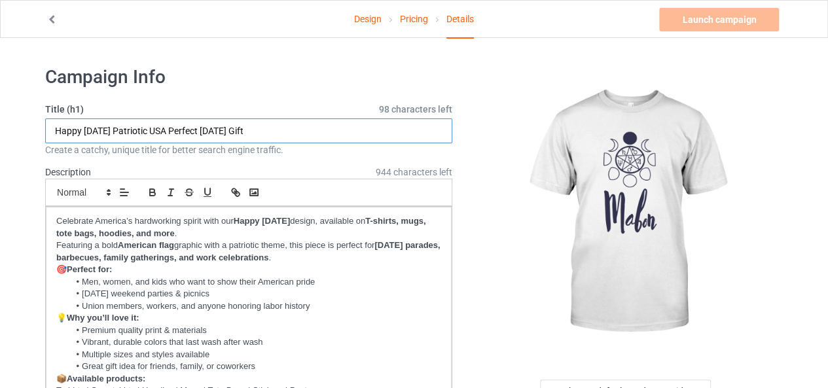
click at [122, 139] on input "Happy [DATE] Patriotic USA Perfect [DATE] Gift" at bounding box center [248, 130] width 407 height 25
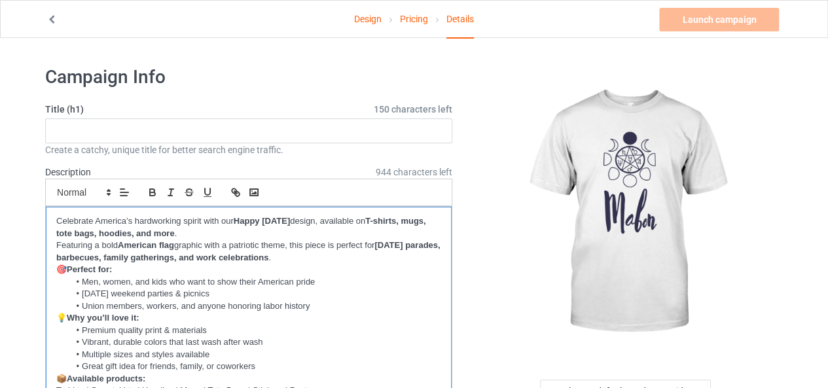
click at [120, 241] on strong "American flag" at bounding box center [146, 245] width 56 height 10
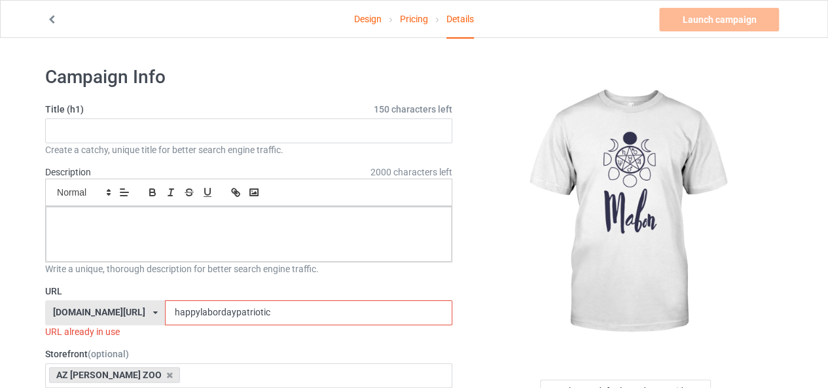
click at [171, 317] on input "happylabordaypatriotic" at bounding box center [308, 312] width 287 height 25
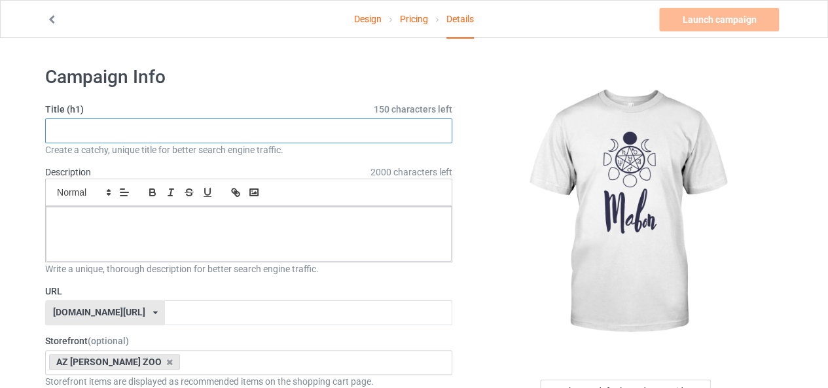
click at [156, 135] on input "text" at bounding box center [248, 130] width 407 height 25
paste input "[PERSON_NAME] Celebration"
click at [192, 128] on input "[PERSON_NAME] Celebration" at bounding box center [248, 130] width 407 height 25
paste input "Autumn Equinox Pagan Festival Tee"
click at [315, 135] on input "[PERSON_NAME] Celebration Autumn Equinox Pagan Festival Tee" at bounding box center [248, 130] width 407 height 25
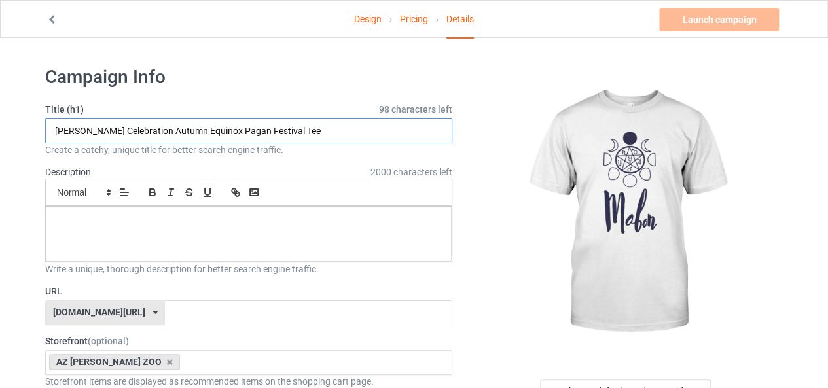
paste input "[DEMOGRAPHIC_DATA] Sabbat Apparel"
click at [128, 130] on input "[PERSON_NAME] Celebration Autumn Equinox Pagan Festival Tee Wiccan Sabbat Appar…" at bounding box center [248, 130] width 407 height 25
drag, startPoint x: 130, startPoint y: 130, endPoint x: 0, endPoint y: 122, distance: 129.8
type input "[PERSON_NAME] Celebration Autumn Equinox Pagan Festival Tee Wiccan Sabbat Appar…"
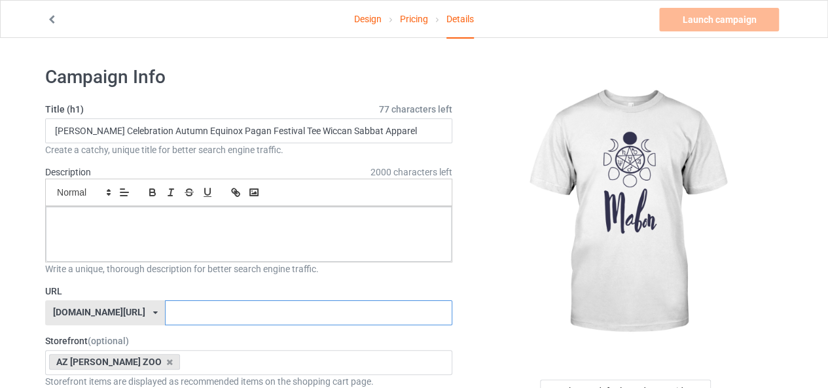
click at [227, 302] on input "text" at bounding box center [308, 312] width 287 height 25
paste input "[PERSON_NAME] Celebration"
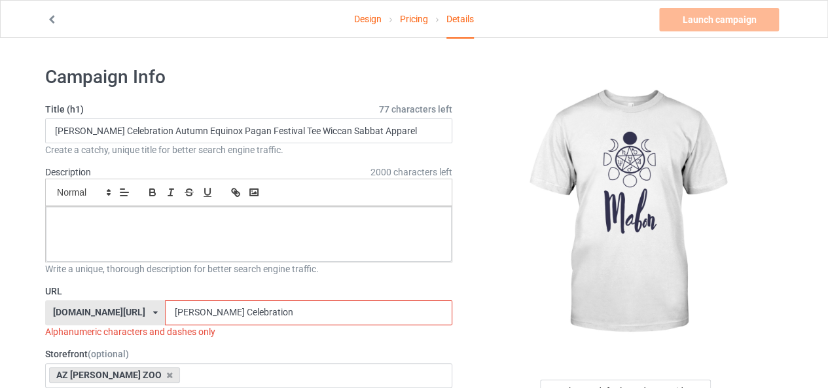
click at [169, 308] on input "[PERSON_NAME] Celebration" at bounding box center [308, 312] width 287 height 25
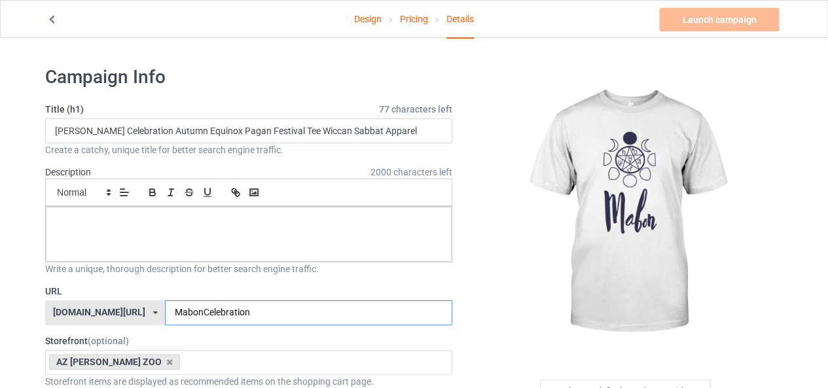
type input "MabonCelebration"
click at [195, 229] on div at bounding box center [249, 234] width 406 height 55
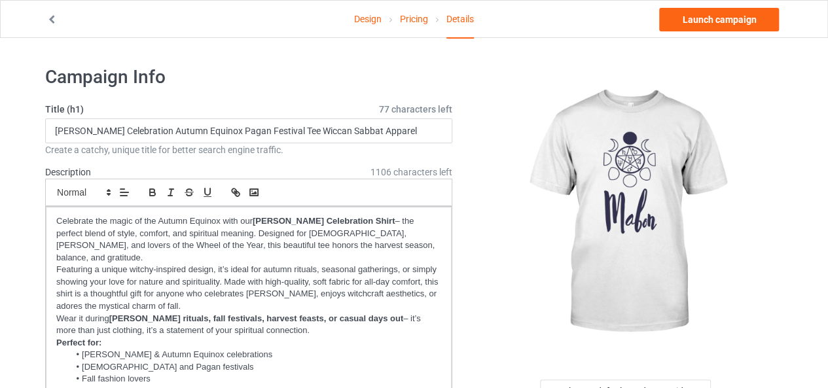
click at [491, 254] on div at bounding box center [626, 212] width 312 height 294
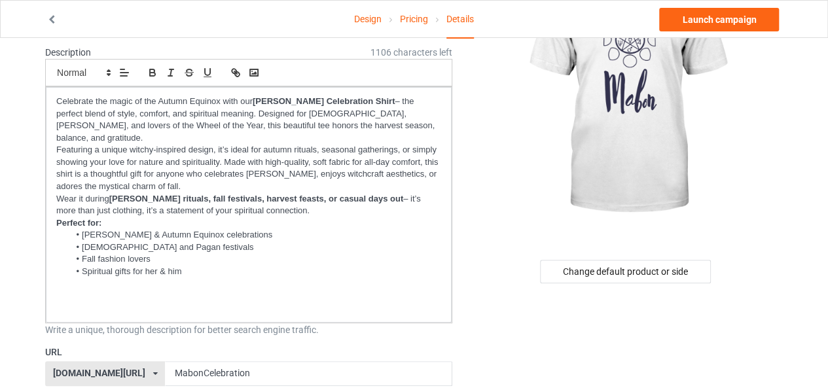
scroll to position [131, 0]
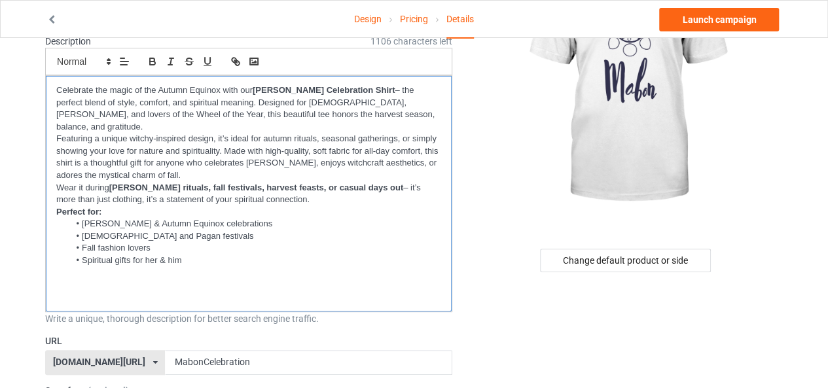
click at [196, 279] on p at bounding box center [248, 285] width 385 height 12
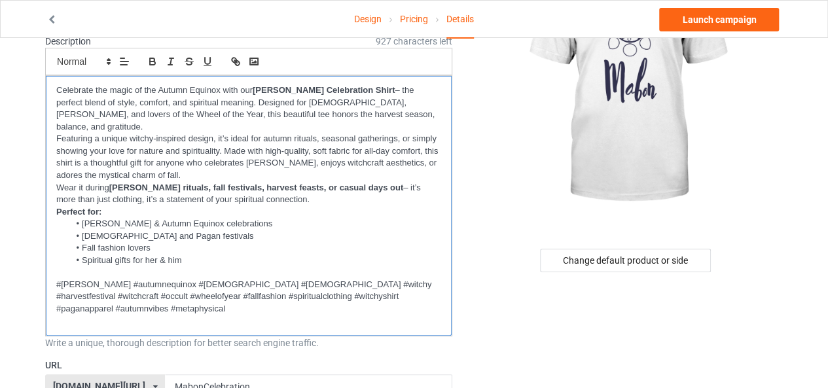
scroll to position [0, 0]
click at [695, 22] on link "Launch campaign" at bounding box center [719, 20] width 120 height 24
